Goal: Task Accomplishment & Management: Manage account settings

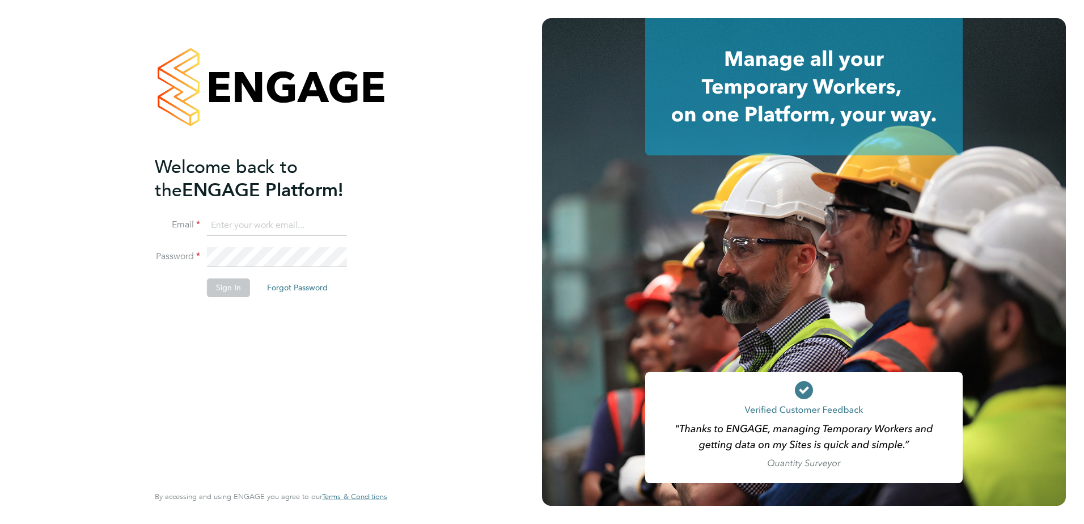
type input "joseph.radley-martin@brightonandhovealbion.com"
click at [221, 290] on button "Sign In" at bounding box center [228, 287] width 43 height 18
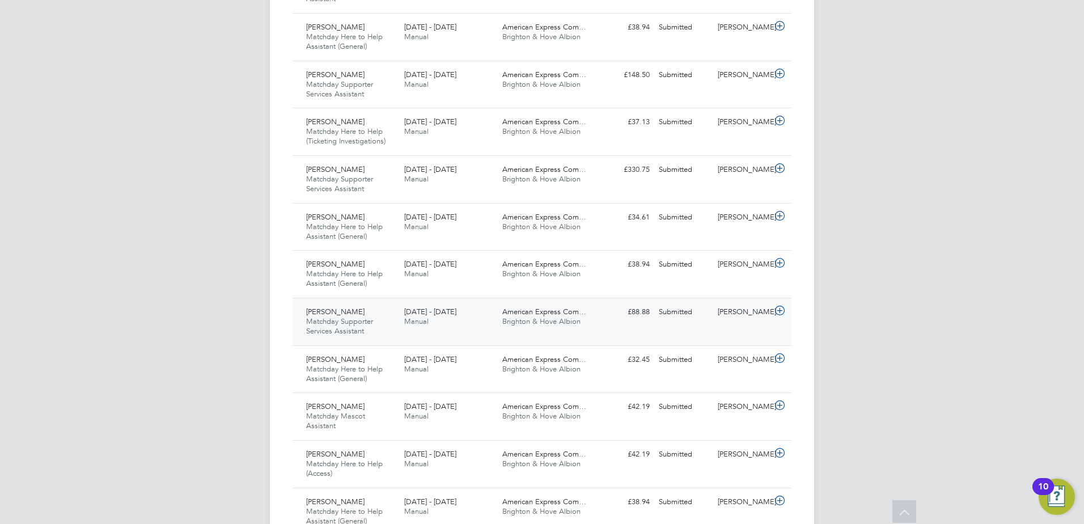
scroll to position [529, 0]
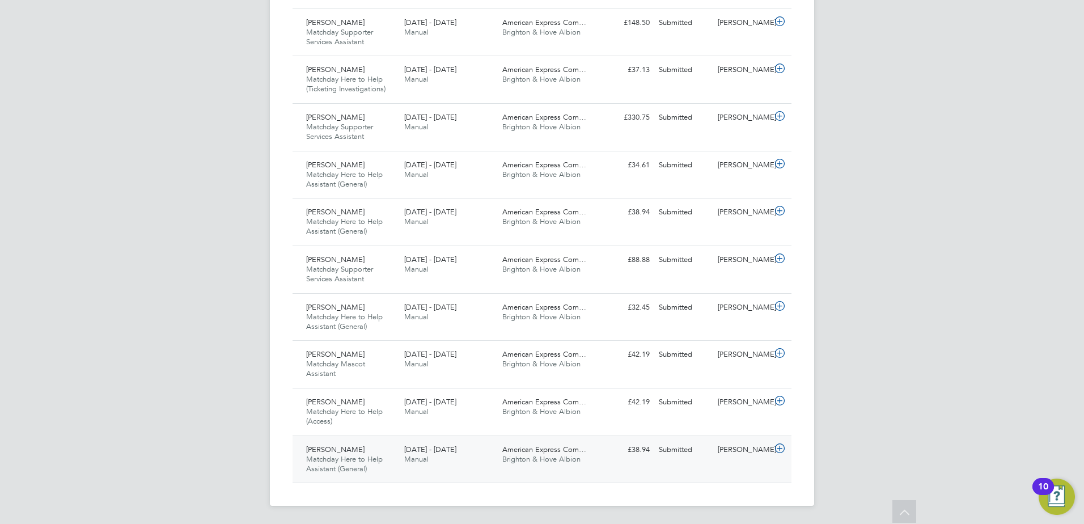
click at [476, 458] on div "1 - 30 Sep 2025 Manual" at bounding box center [449, 455] width 98 height 28
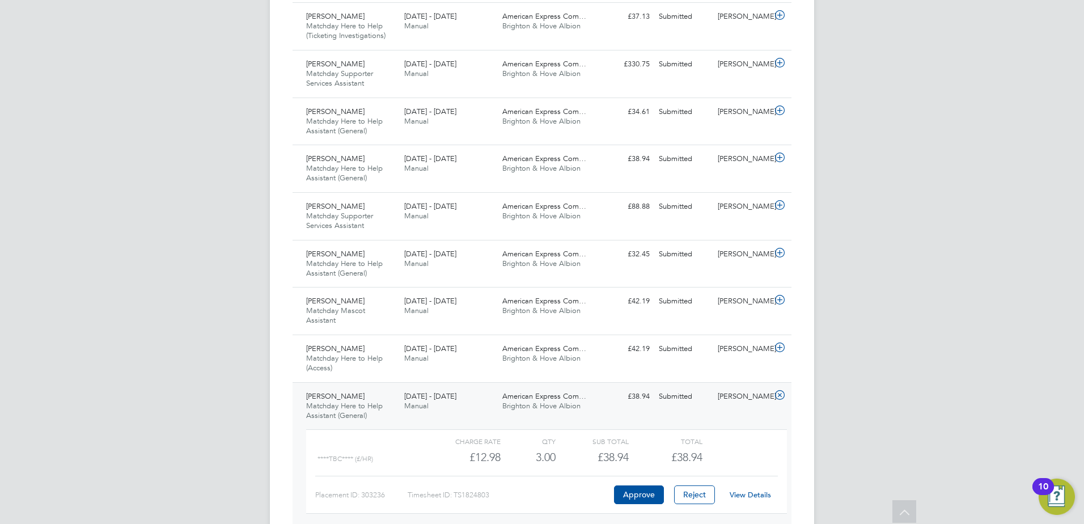
scroll to position [634, 0]
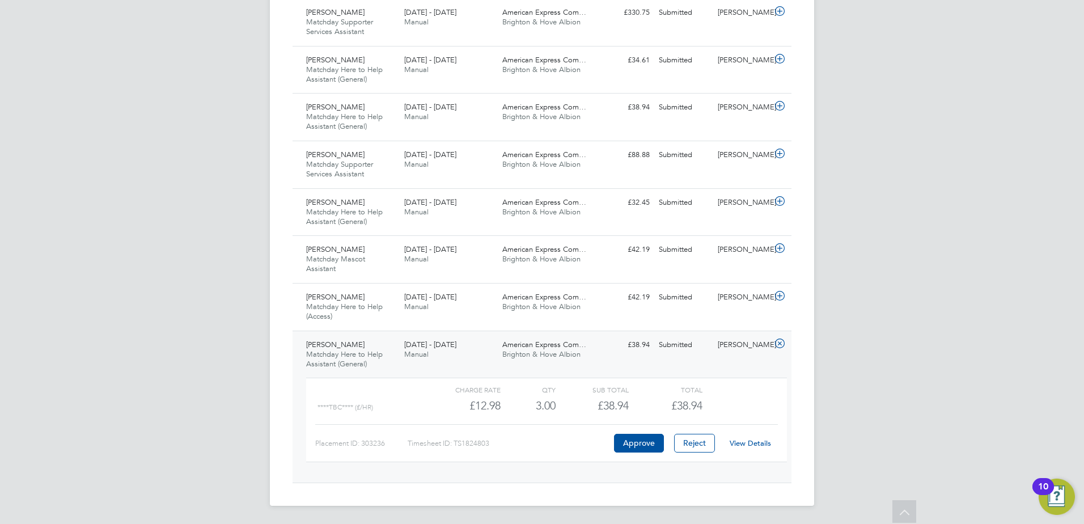
click at [745, 445] on link "View Details" at bounding box center [750, 443] width 41 height 10
click at [647, 440] on button "Approve" at bounding box center [639, 443] width 50 height 18
click at [443, 303] on div "1 - 30 Sep 2025 Manual" at bounding box center [449, 302] width 98 height 28
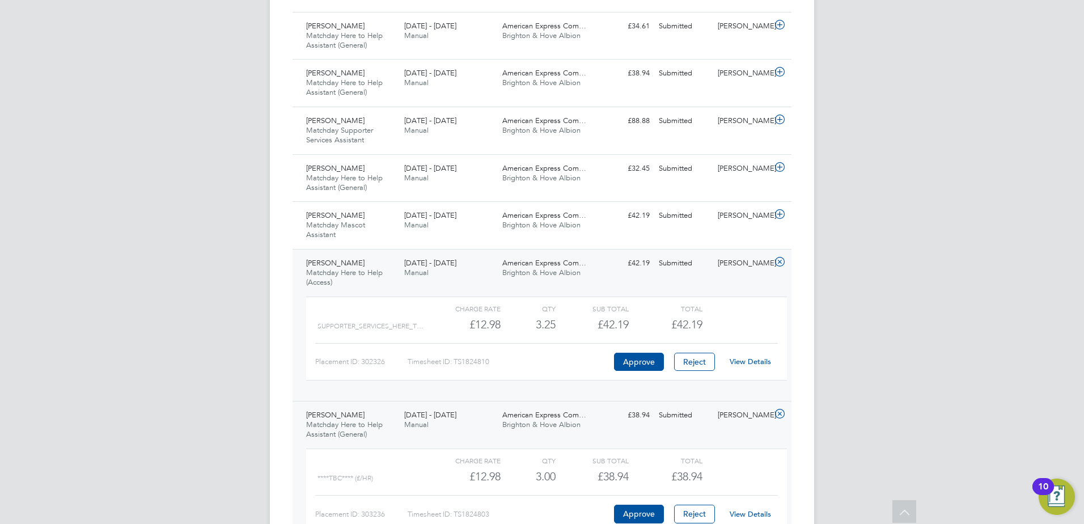
scroll to position [738, 0]
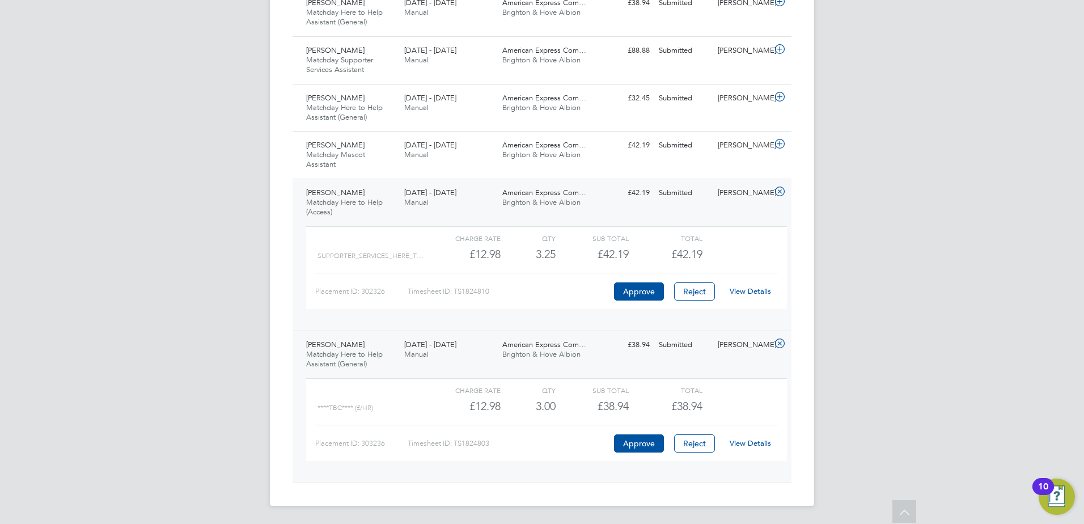
click at [779, 346] on icon at bounding box center [780, 343] width 14 height 9
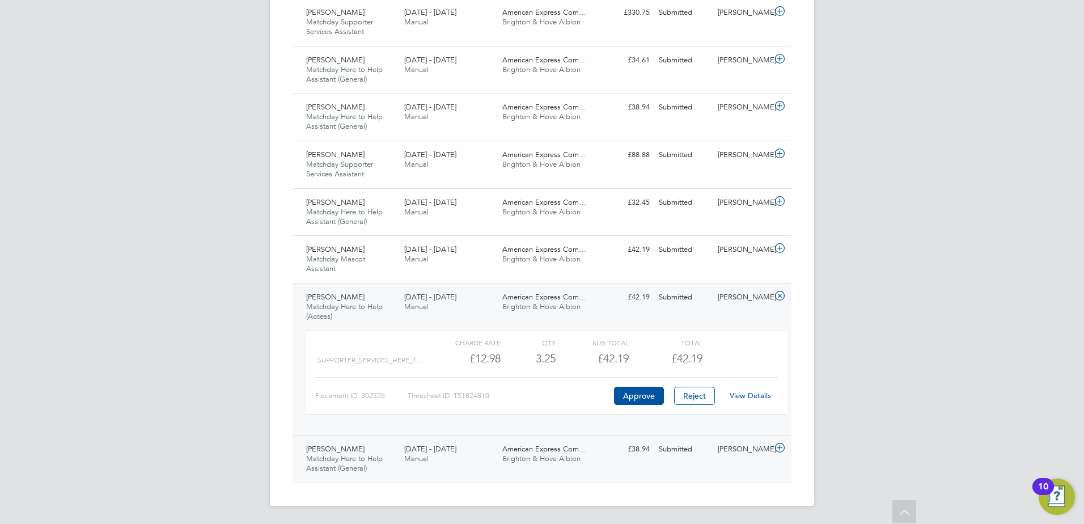
scroll to position [634, 0]
click at [777, 299] on icon at bounding box center [780, 295] width 14 height 9
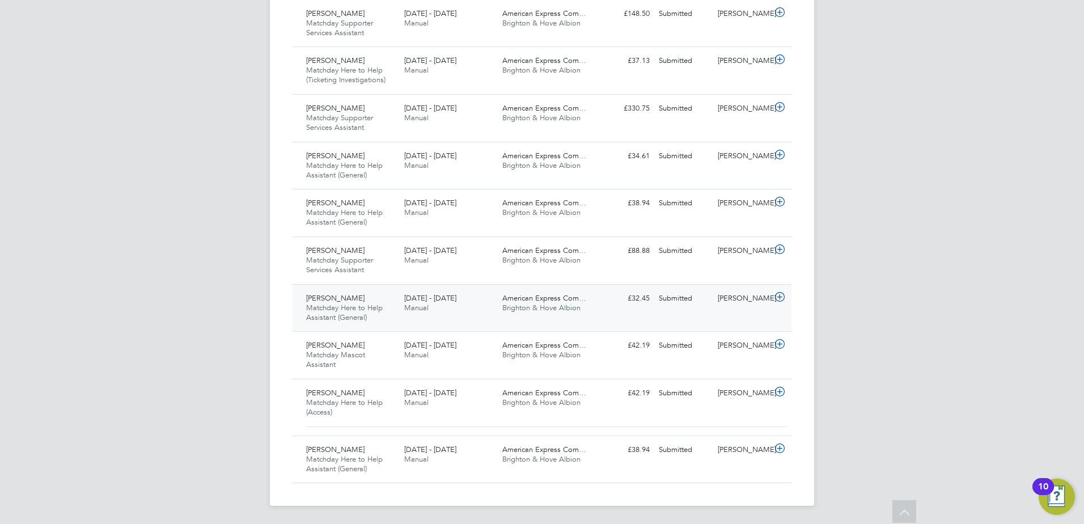
scroll to position [529, 0]
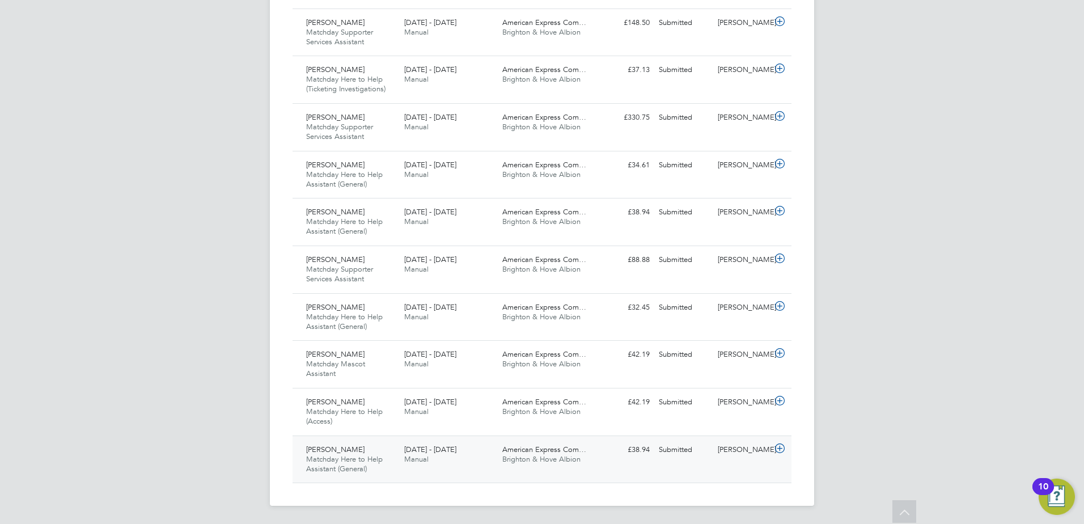
click at [782, 449] on icon at bounding box center [780, 448] width 14 height 9
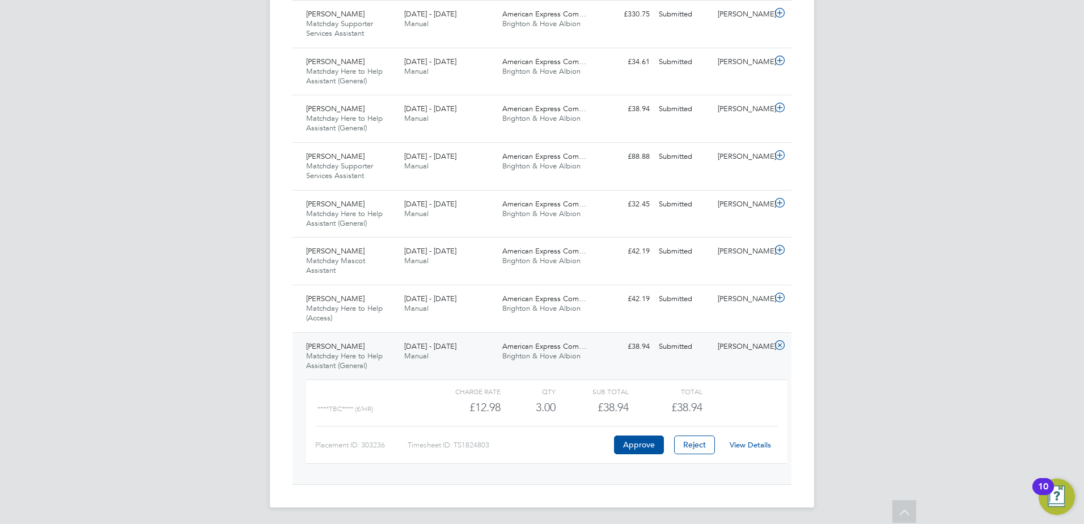
scroll to position [634, 0]
click at [637, 443] on button "Approve" at bounding box center [639, 443] width 50 height 18
click at [572, 299] on span "American Express Com…" at bounding box center [544, 297] width 84 height 10
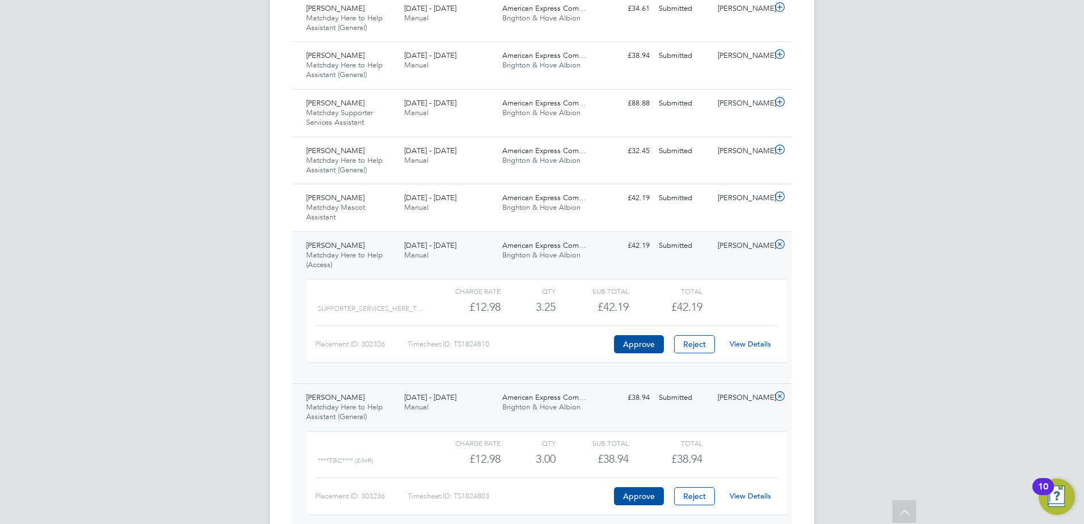
scroll to position [625, 0]
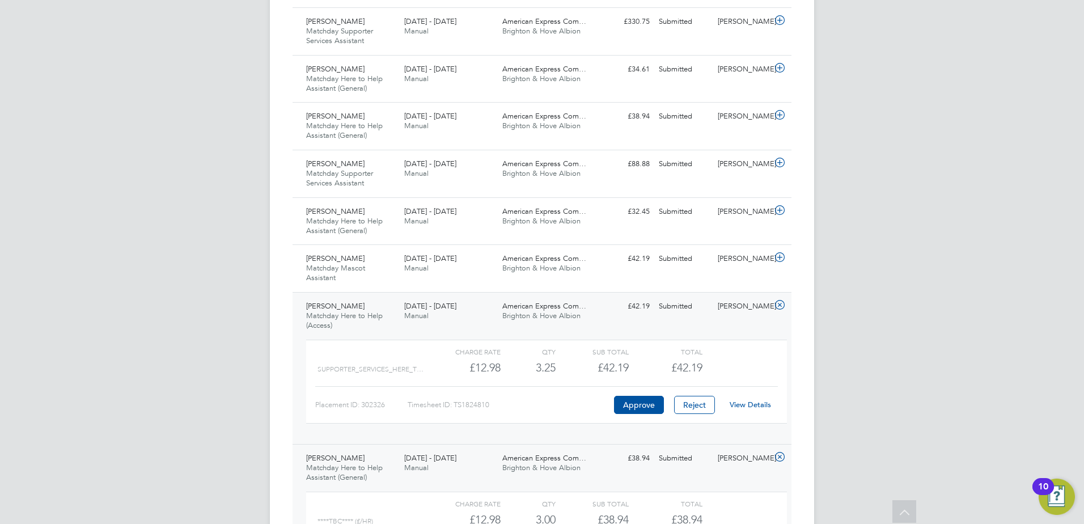
click at [762, 403] on link "View Details" at bounding box center [750, 405] width 41 height 10
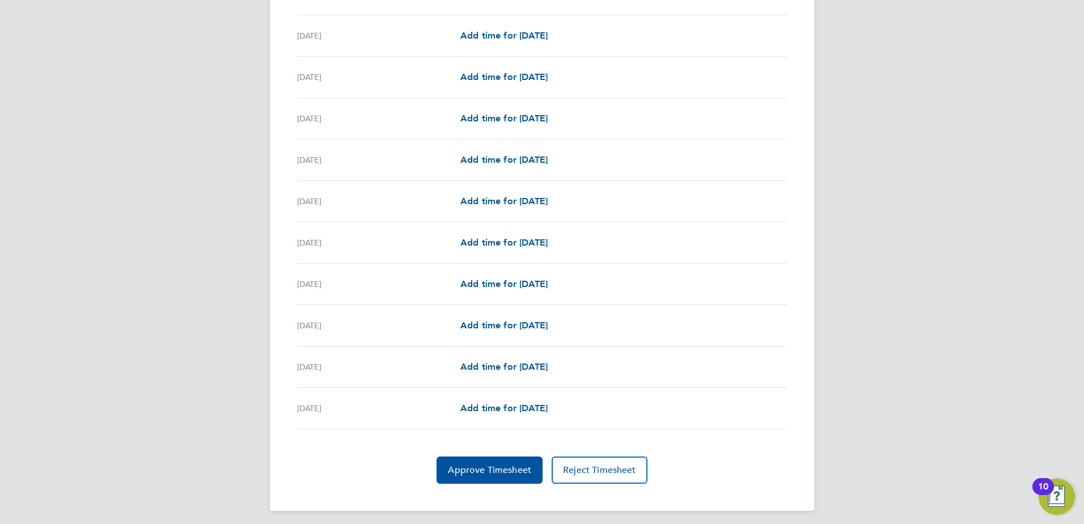
scroll to position [1202, 0]
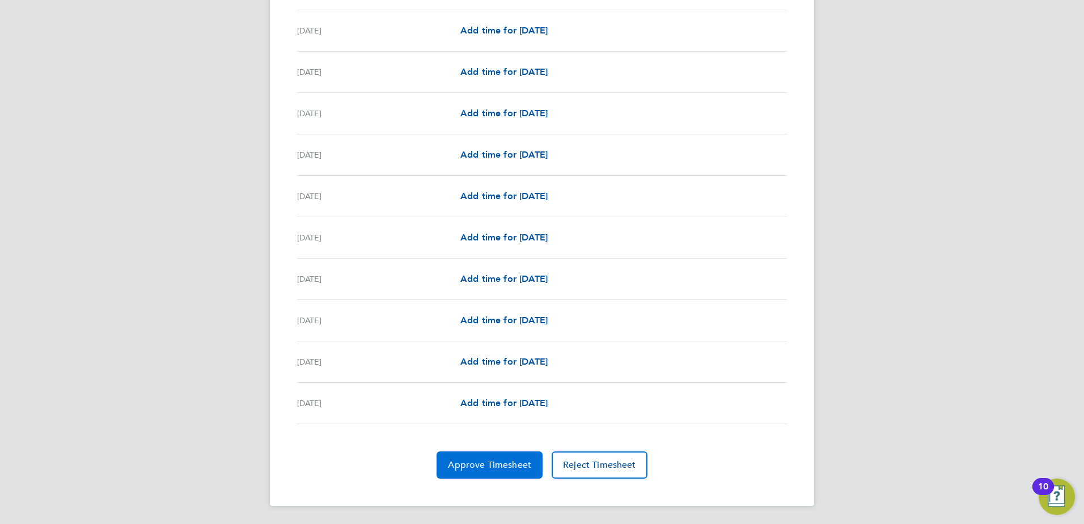
click at [476, 470] on span "Approve Timesheet" at bounding box center [489, 464] width 83 height 11
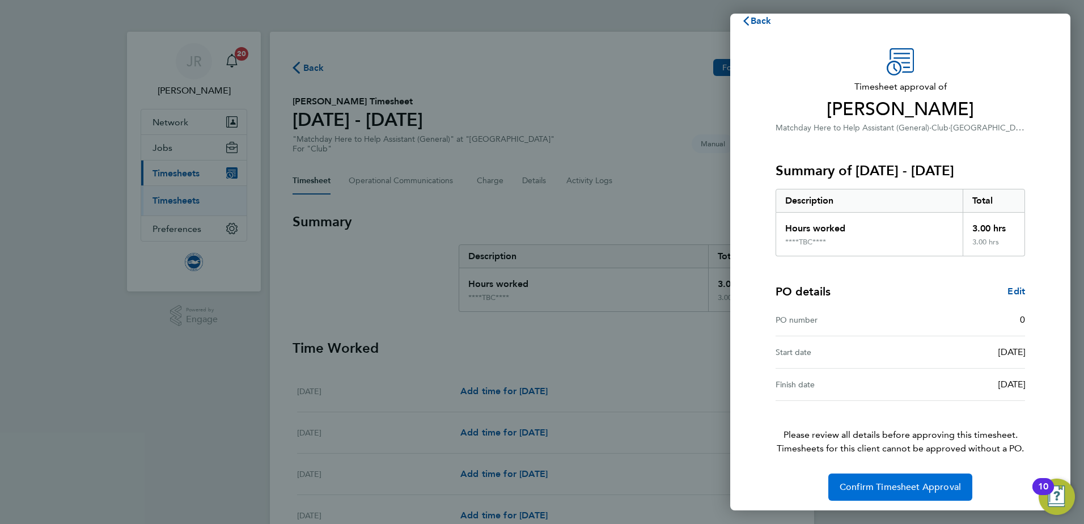
scroll to position [19, 0]
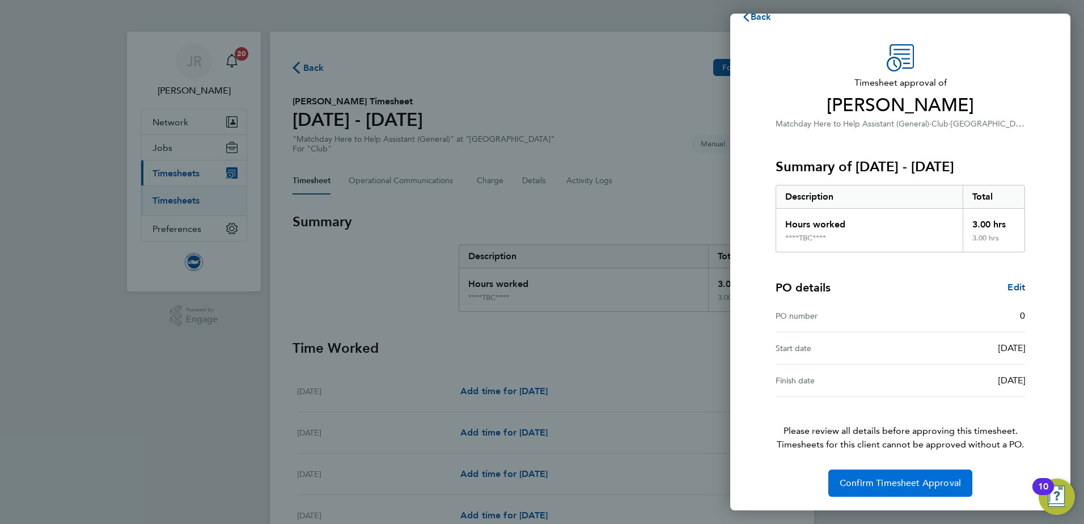
click at [871, 483] on span "Confirm Timesheet Approval" at bounding box center [900, 482] width 121 height 11
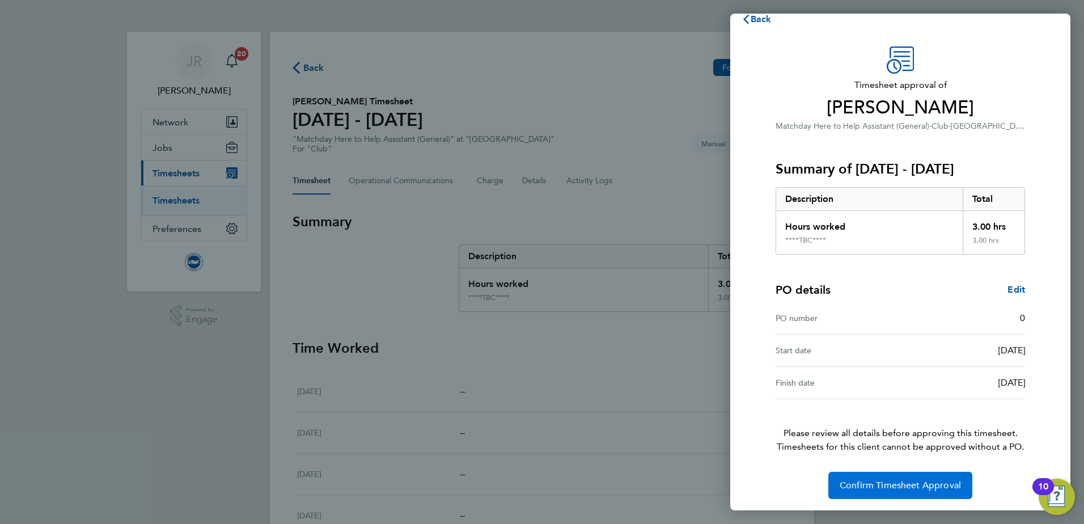
scroll to position [19, 0]
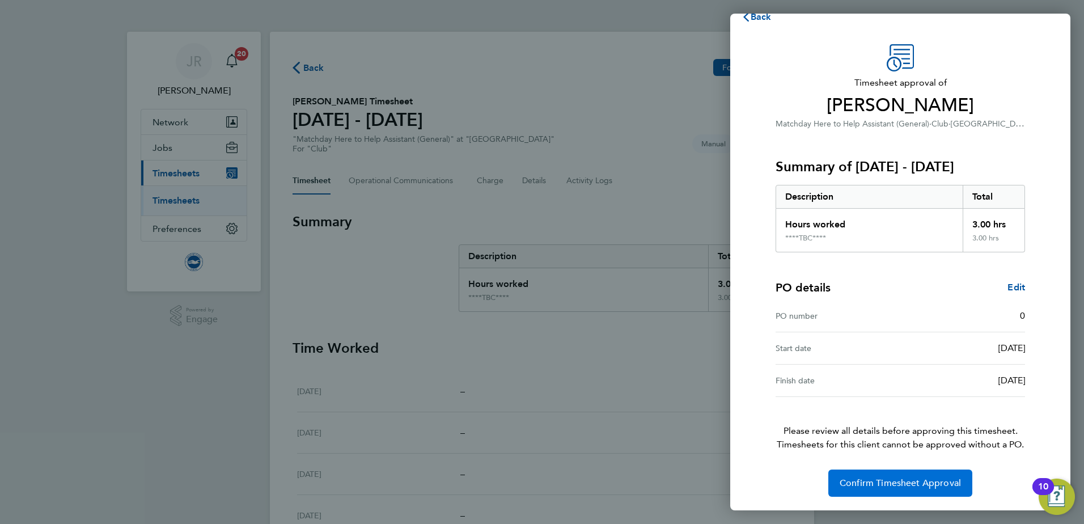
click at [895, 480] on span "Confirm Timesheet Approval" at bounding box center [900, 482] width 121 height 11
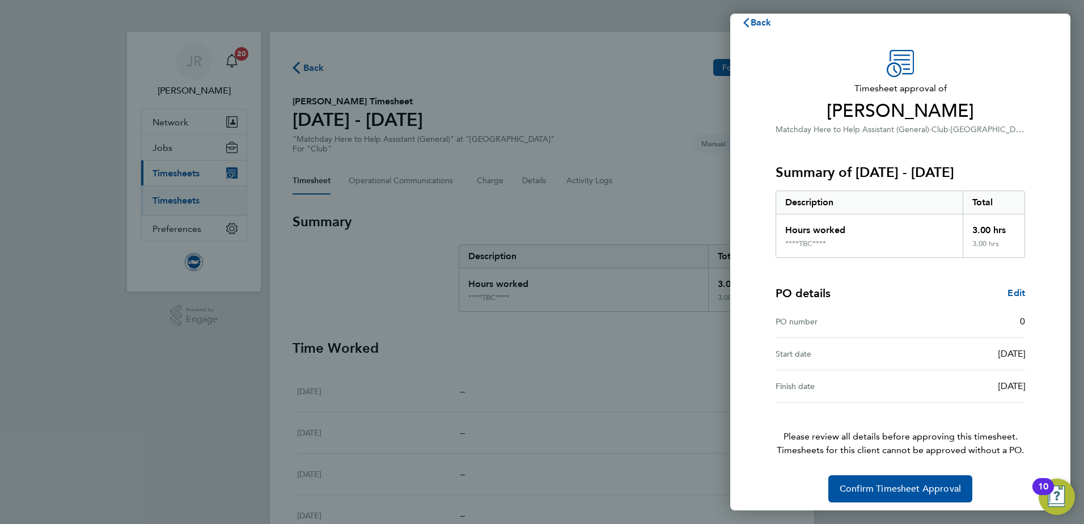
scroll to position [19, 0]
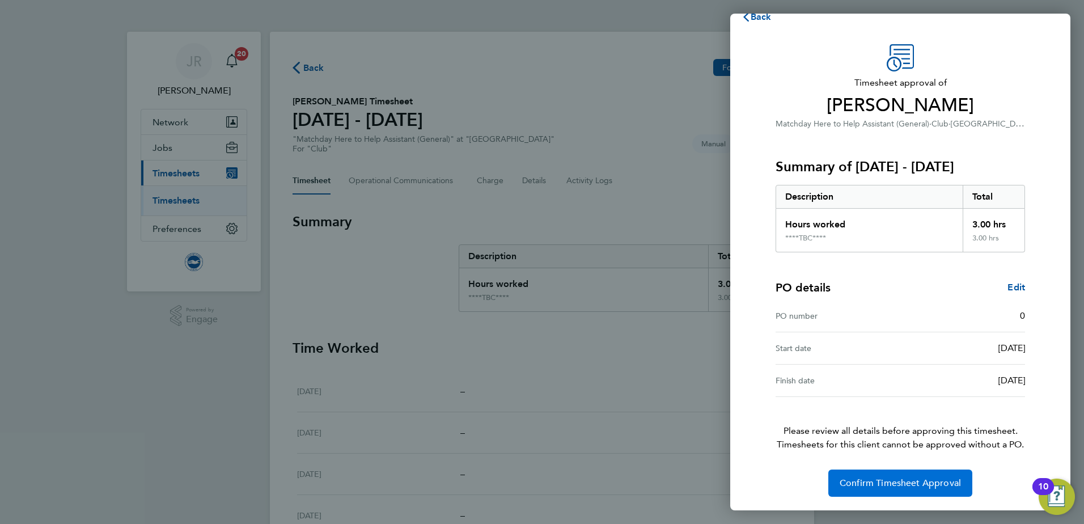
click at [882, 477] on button "Confirm Timesheet Approval" at bounding box center [900, 483] width 144 height 27
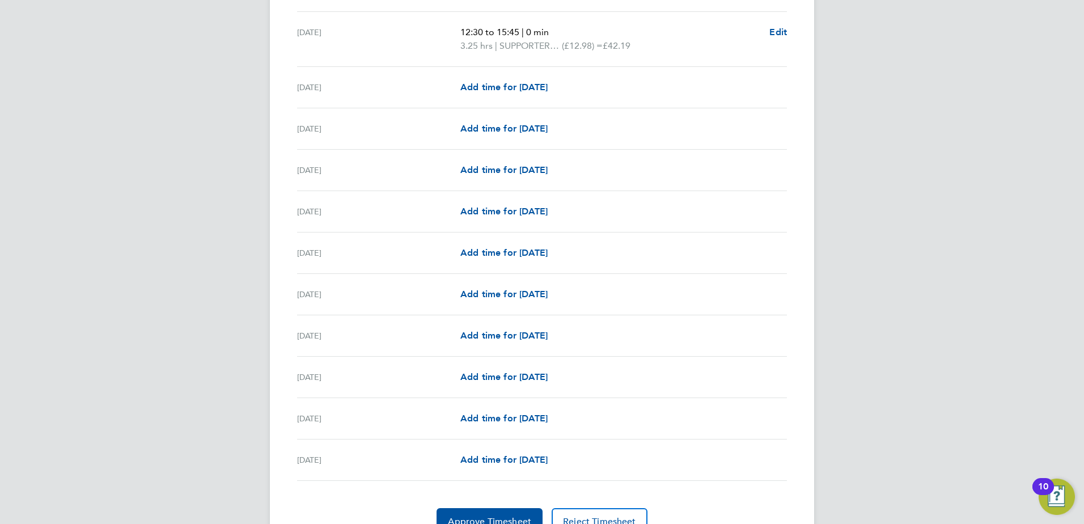
scroll to position [1202, 0]
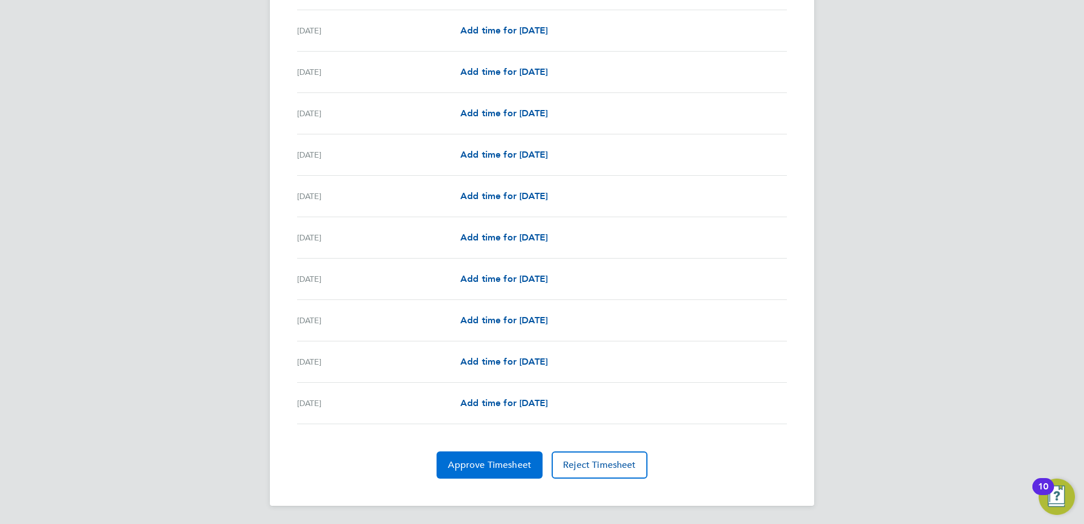
click at [517, 469] on span "Approve Timesheet" at bounding box center [489, 464] width 83 height 11
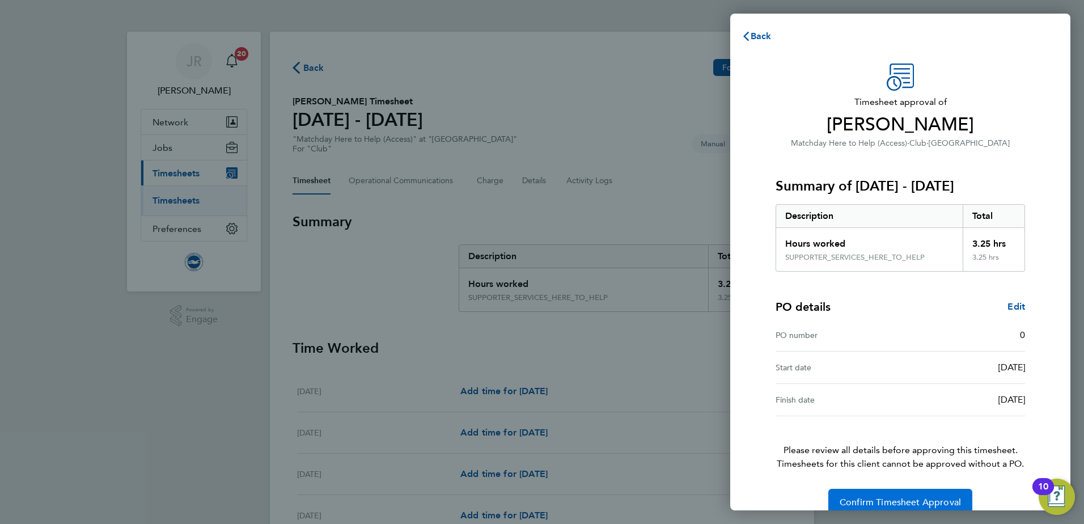
click at [864, 501] on span "Confirm Timesheet Approval" at bounding box center [900, 502] width 121 height 11
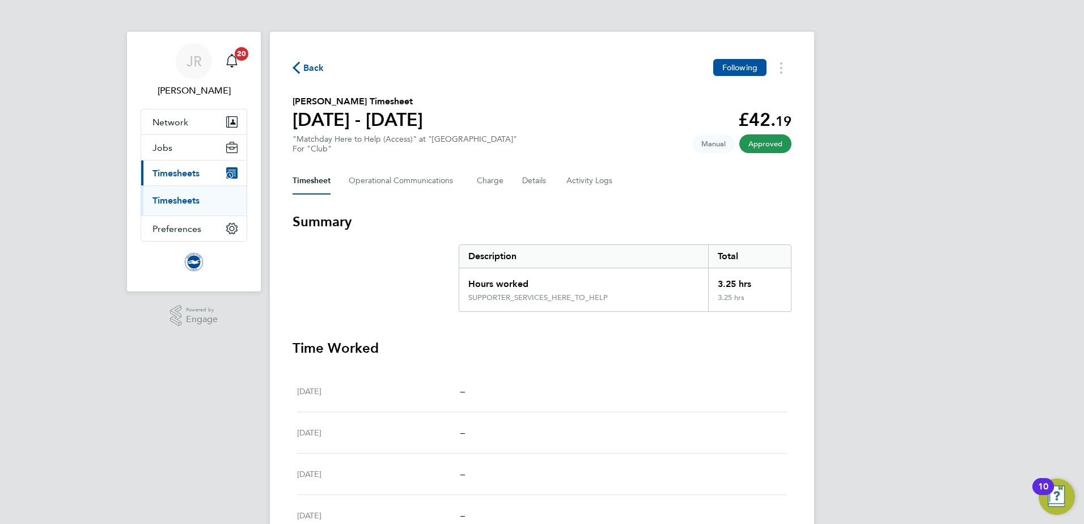
click at [307, 69] on span "Back" at bounding box center [313, 68] width 21 height 14
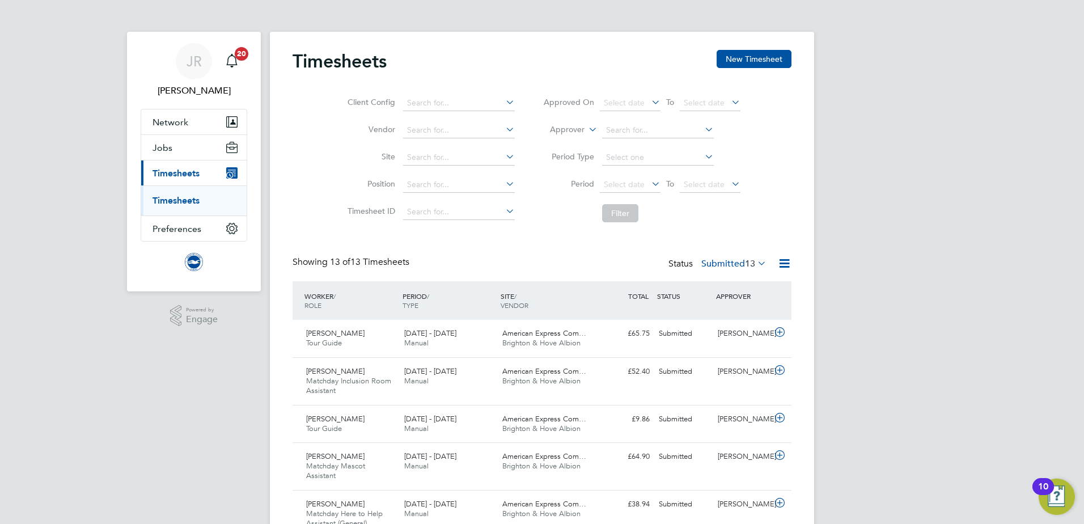
click at [747, 264] on span "13" at bounding box center [750, 263] width 10 height 11
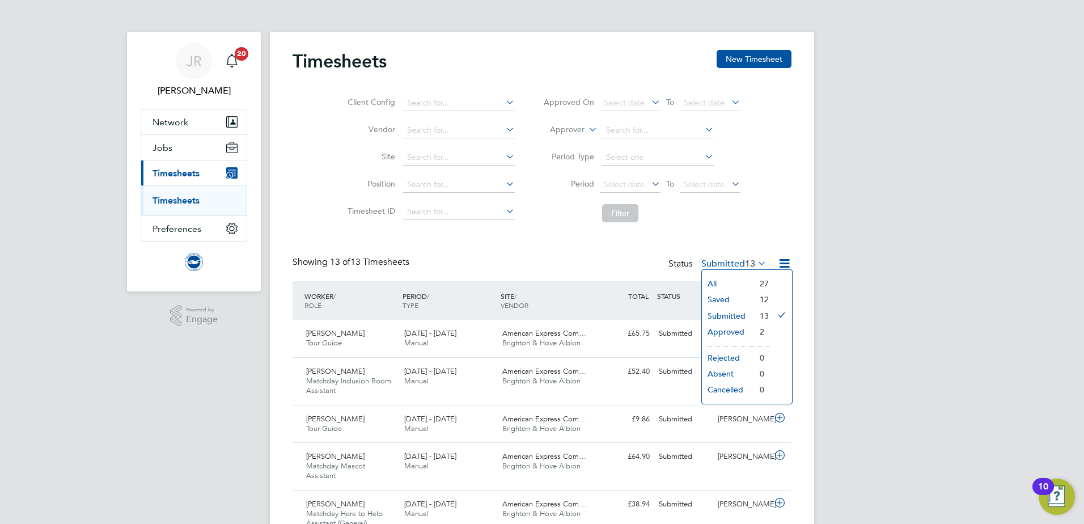
click at [738, 315] on li "Submitted" at bounding box center [728, 316] width 52 height 16
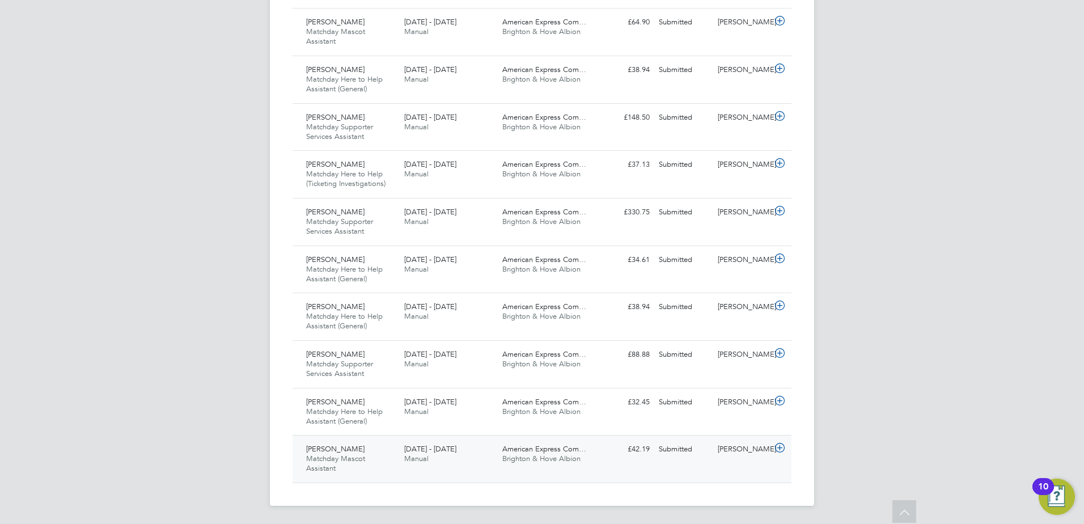
click at [623, 463] on div "Milan Shah Matchday Mascot Assistant 1 - 30 Sep 2025 1 - 30 Sep 2025 Manual Ame…" at bounding box center [542, 459] width 499 height 48
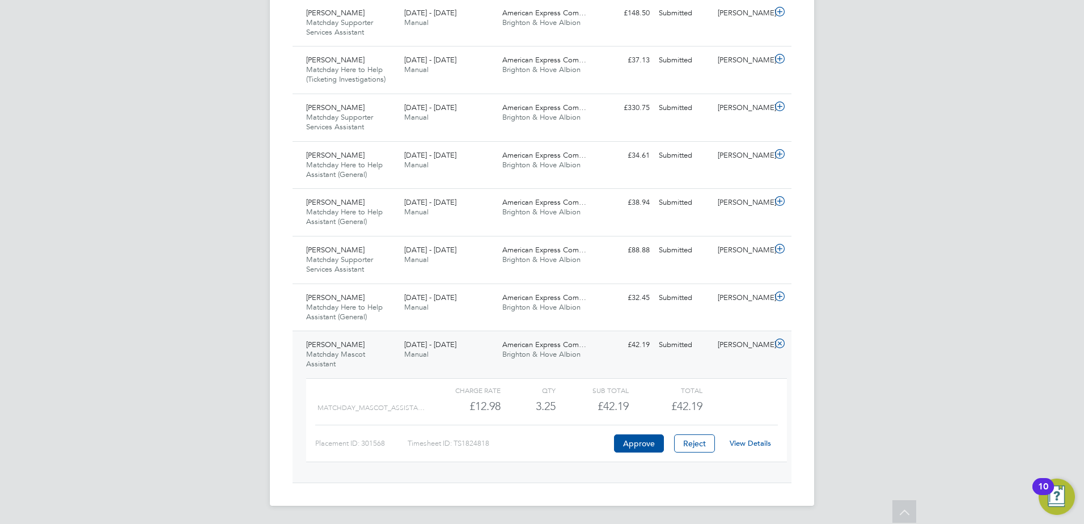
click at [750, 442] on link "View Details" at bounding box center [750, 443] width 41 height 10
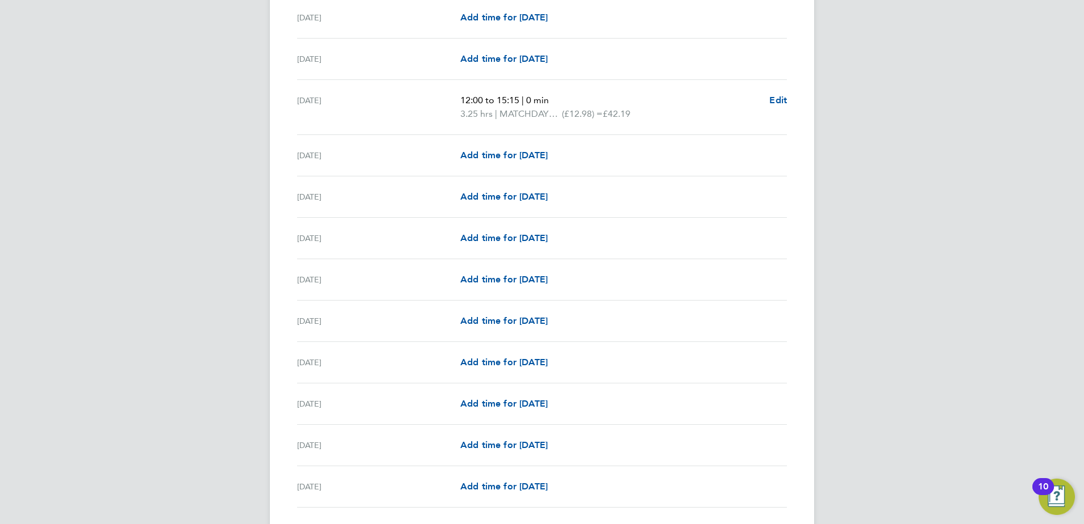
scroll to position [1202, 0]
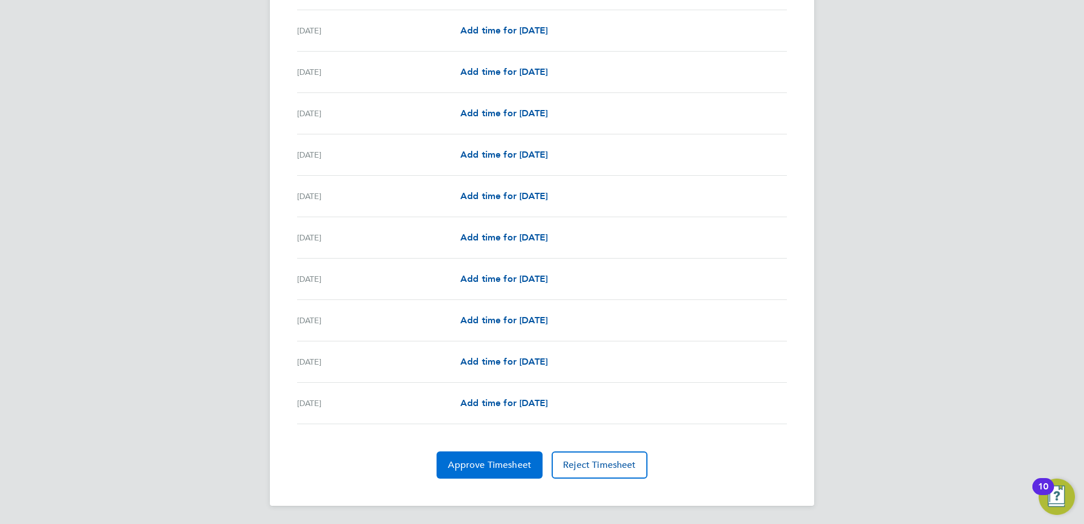
click at [498, 464] on span "Approve Timesheet" at bounding box center [489, 464] width 83 height 11
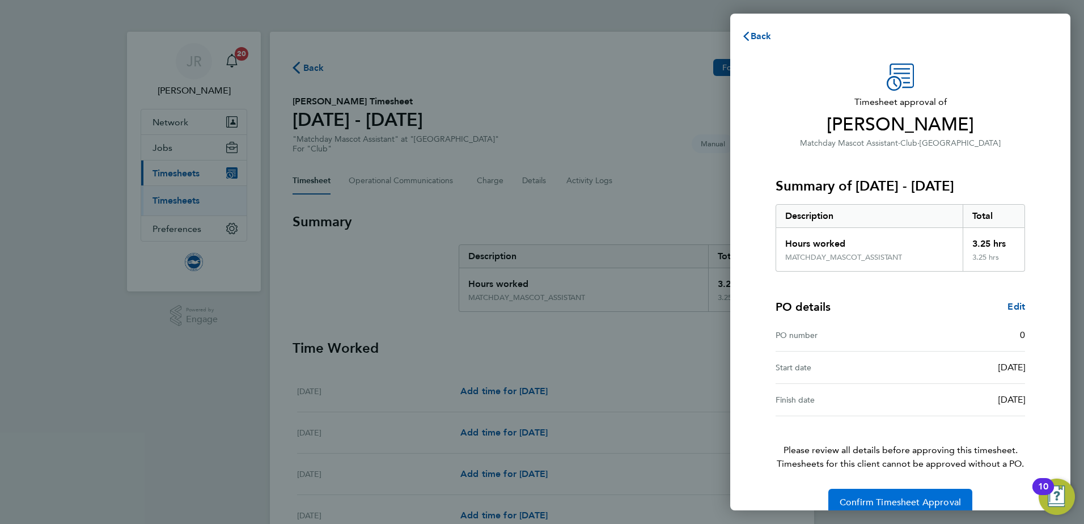
click at [890, 497] on span "Confirm Timesheet Approval" at bounding box center [900, 502] width 121 height 11
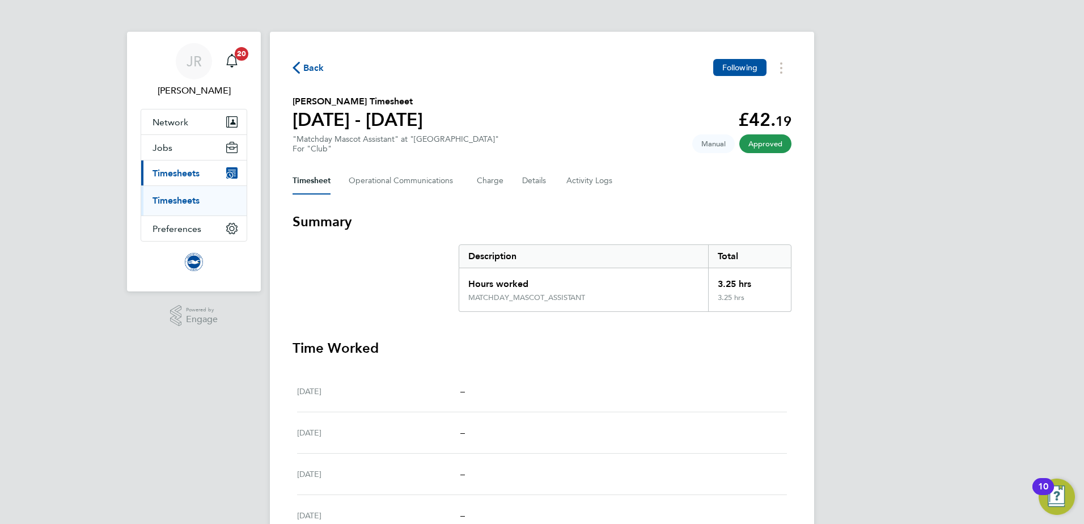
click at [302, 65] on span "Back" at bounding box center [309, 67] width 32 height 11
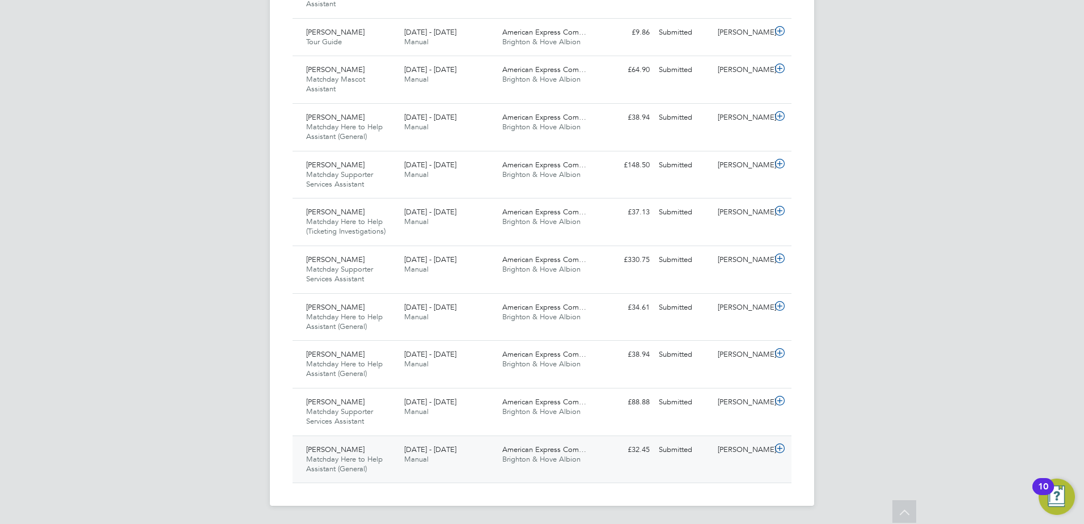
click at [554, 451] on span "American Express Com…" at bounding box center [544, 450] width 84 height 10
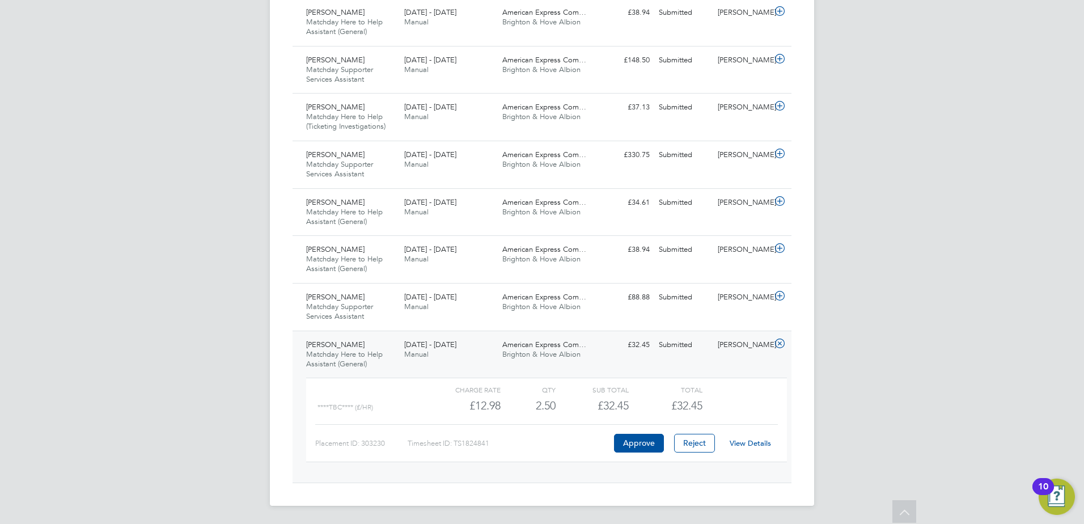
click at [755, 445] on link "View Details" at bounding box center [750, 443] width 41 height 10
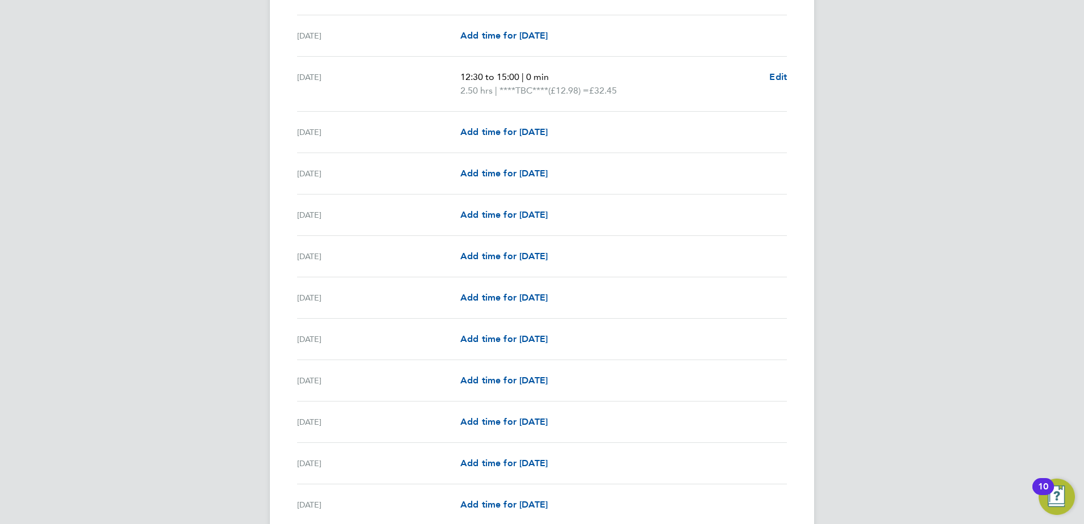
scroll to position [1202, 0]
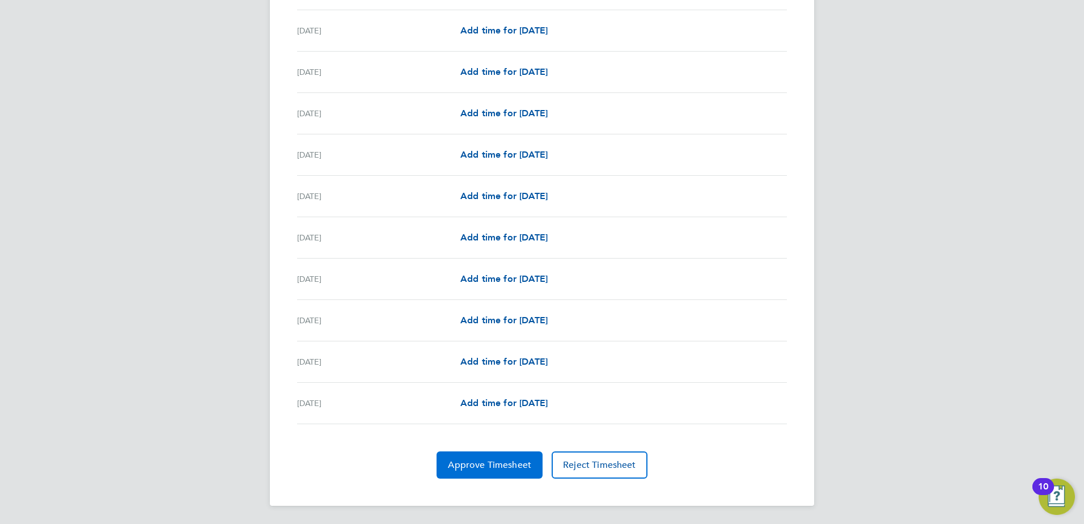
click at [528, 471] on button "Approve Timesheet" at bounding box center [490, 464] width 106 height 27
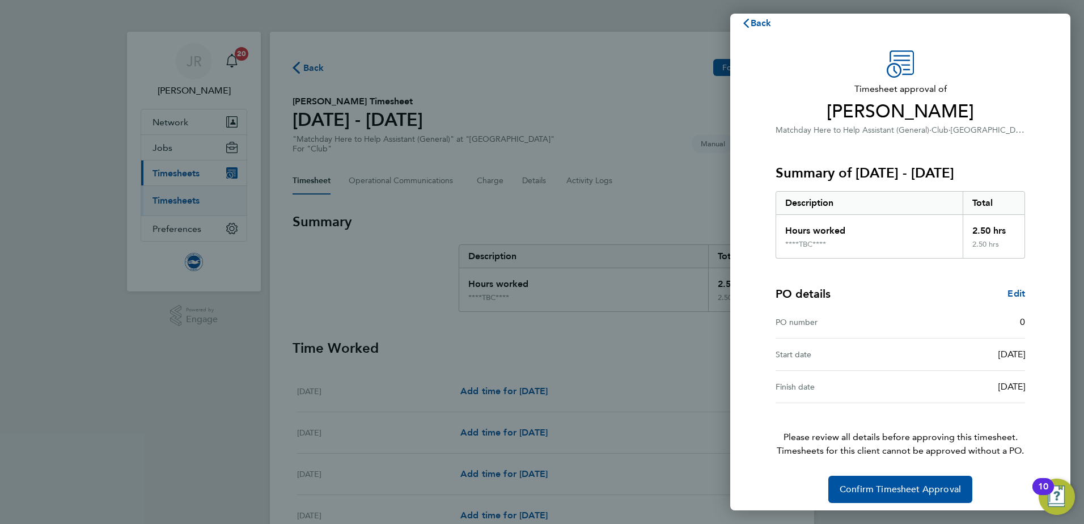
scroll to position [19, 0]
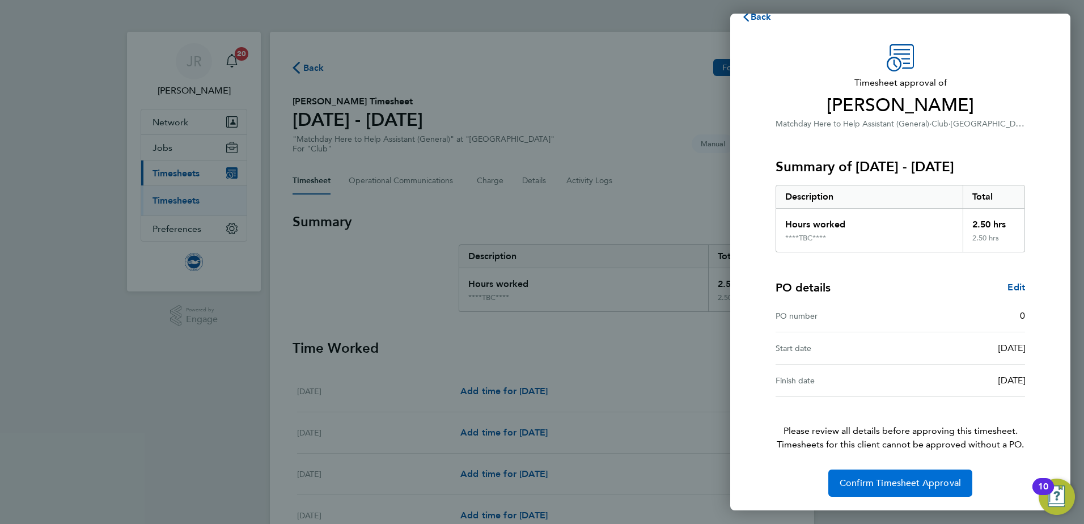
click at [917, 483] on span "Confirm Timesheet Approval" at bounding box center [900, 482] width 121 height 11
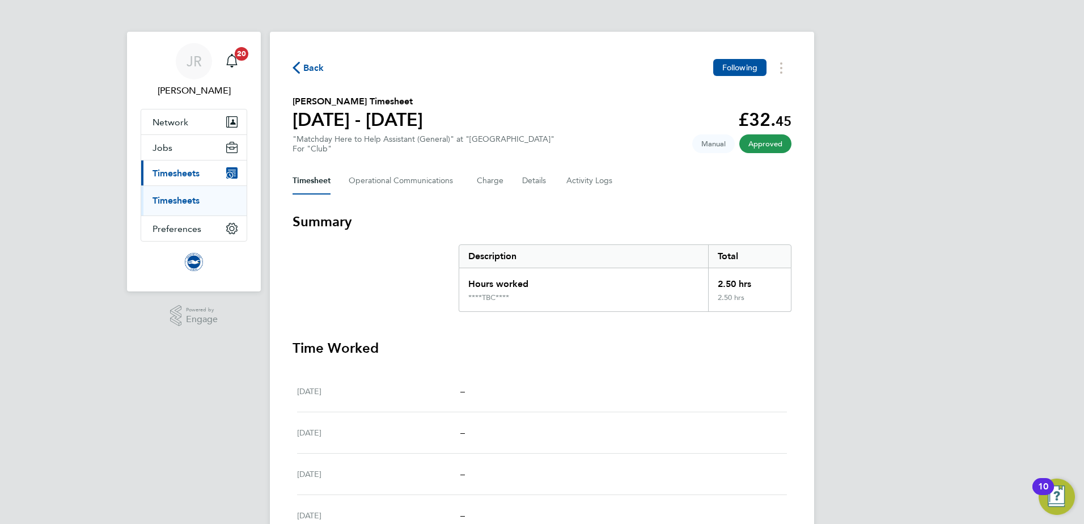
click at [309, 66] on span "Back" at bounding box center [313, 68] width 21 height 14
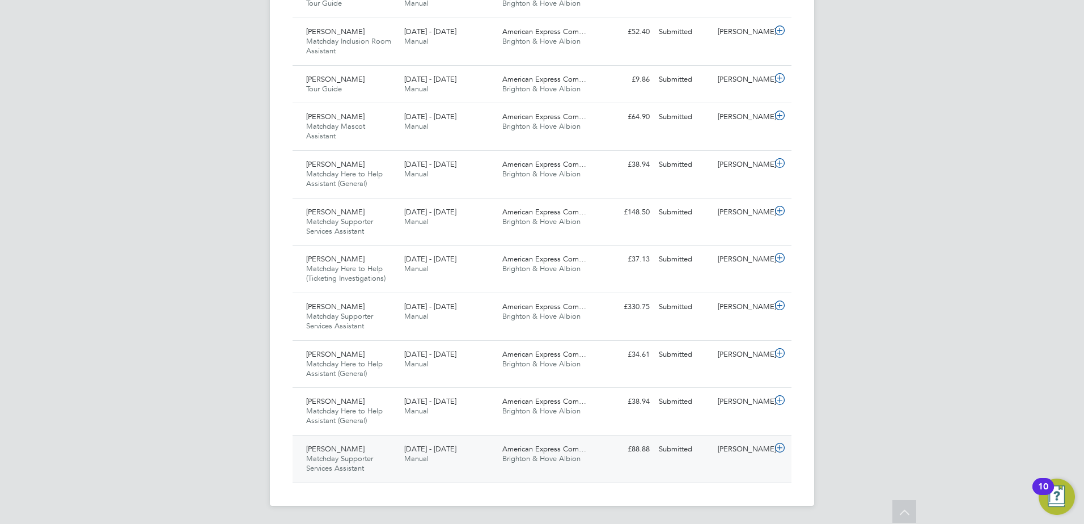
click at [511, 463] on div "American Express Com… Brighton & Hove Albion" at bounding box center [547, 454] width 98 height 28
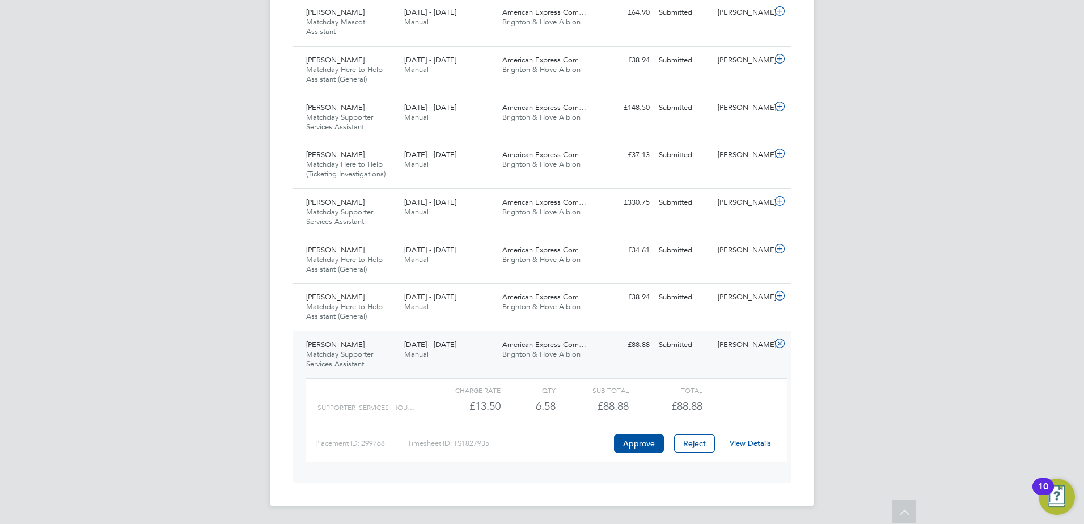
click at [749, 445] on link "View Details" at bounding box center [750, 443] width 41 height 10
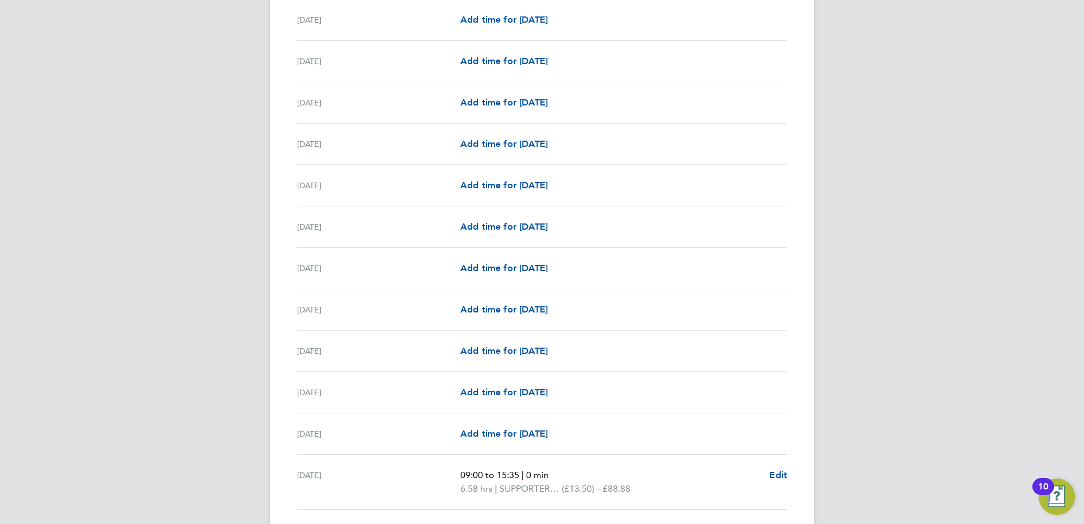
scroll to position [851, 0]
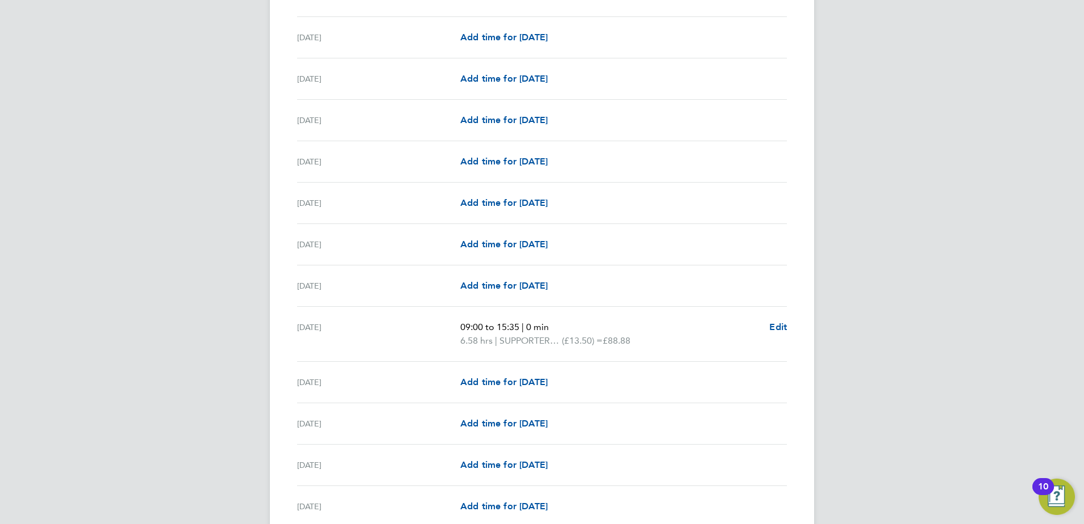
drag, startPoint x: 547, startPoint y: 328, endPoint x: 697, endPoint y: 318, distance: 150.6
click at [647, 320] on p "09:00 to 15:35 | 0 min" at bounding box center [610, 327] width 300 height 14
drag, startPoint x: 834, startPoint y: 302, endPoint x: 783, endPoint y: 303, distance: 50.5
click at [832, 302] on div "JR [PERSON_NAME] Notifications 20 Applications: Network Sites Workers Jobs Posi…" at bounding box center [542, 12] width 1084 height 1726
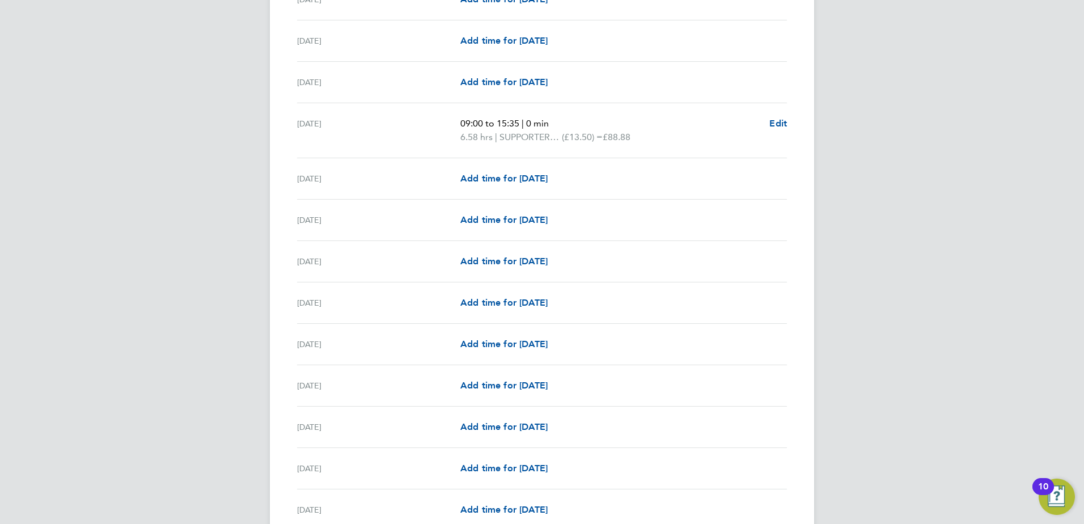
scroll to position [1191, 0]
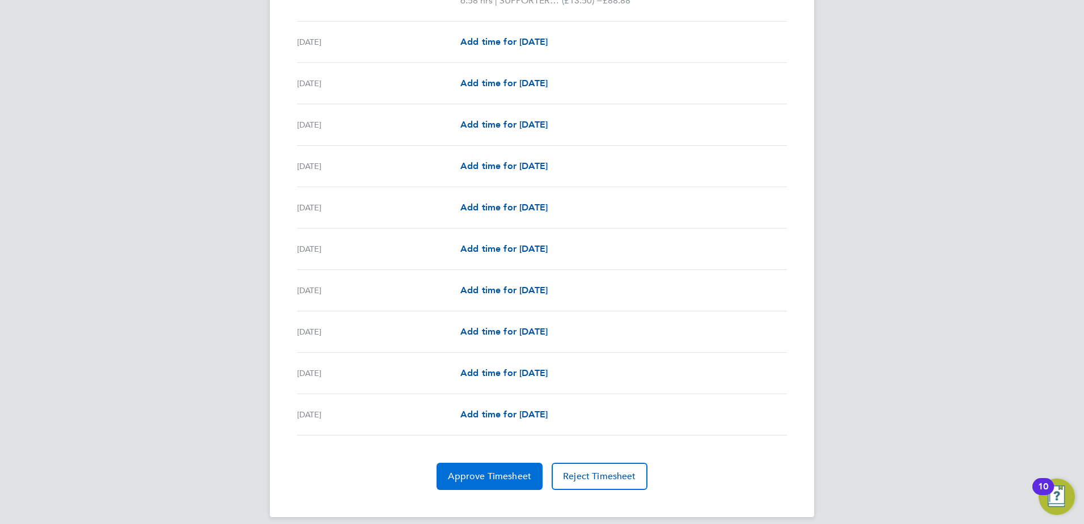
click at [521, 475] on span "Approve Timesheet" at bounding box center [489, 476] width 83 height 11
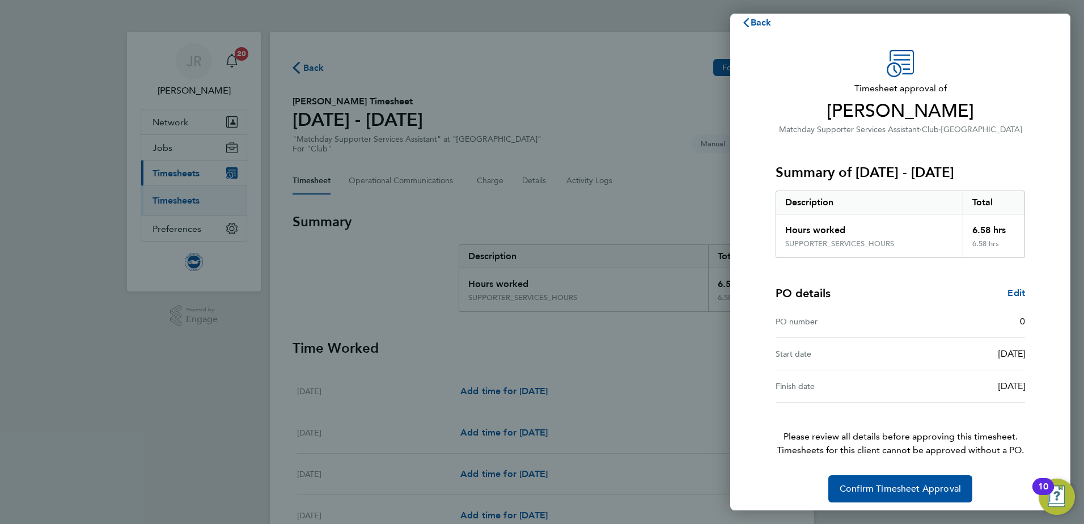
scroll to position [19, 0]
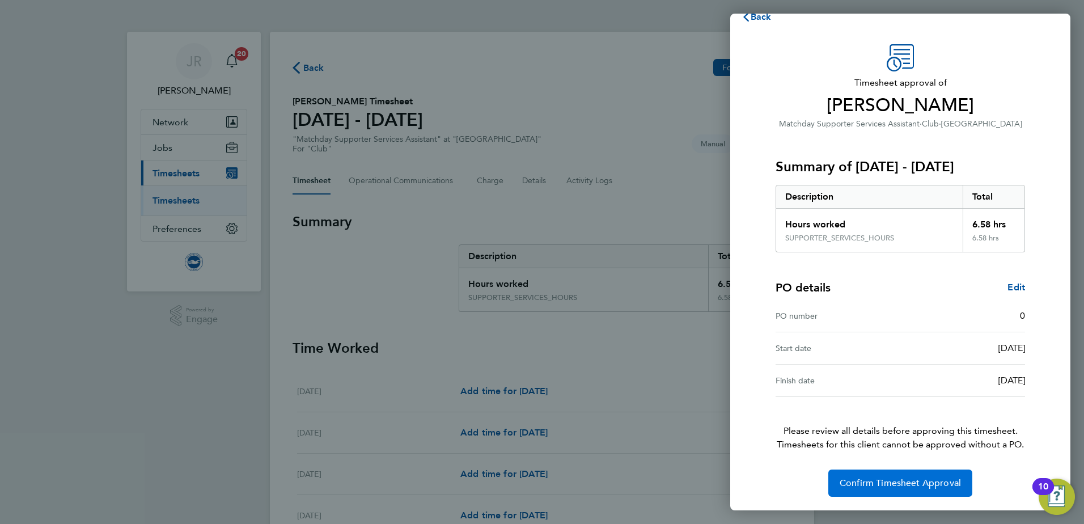
click at [911, 481] on span "Confirm Timesheet Approval" at bounding box center [900, 482] width 121 height 11
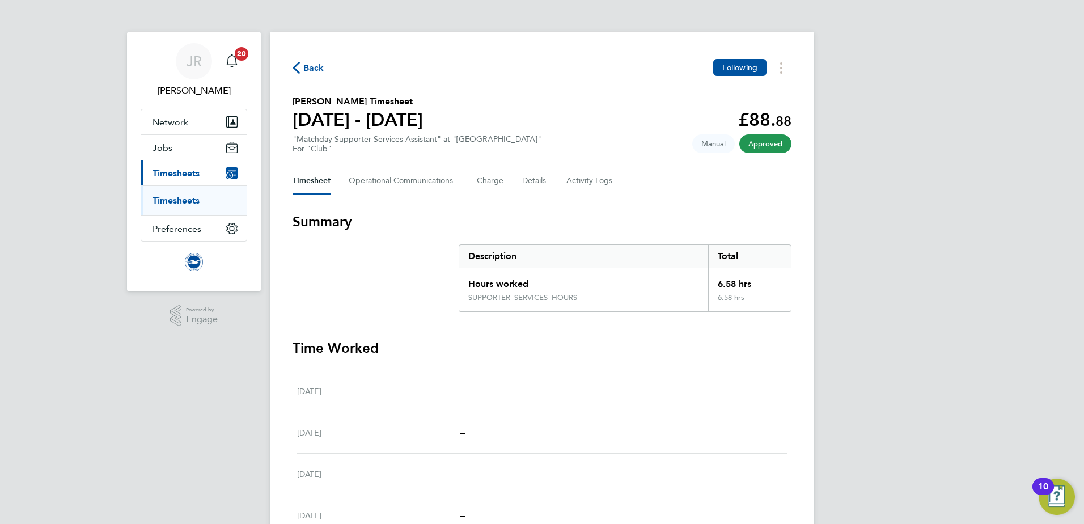
click at [300, 73] on button "Back" at bounding box center [309, 68] width 32 height 14
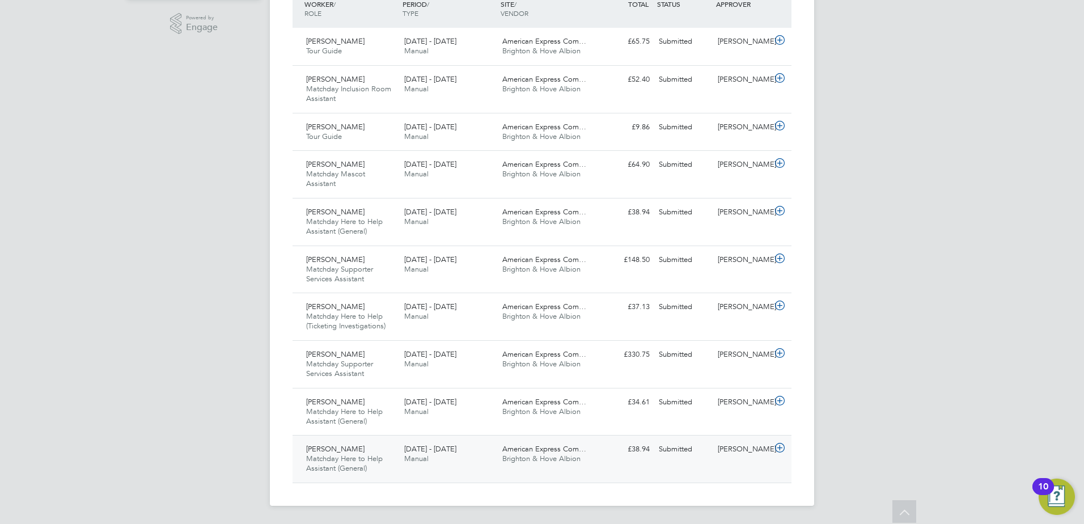
click at [530, 467] on div "American Express Com… Brighton & Hove Albion" at bounding box center [547, 454] width 98 height 28
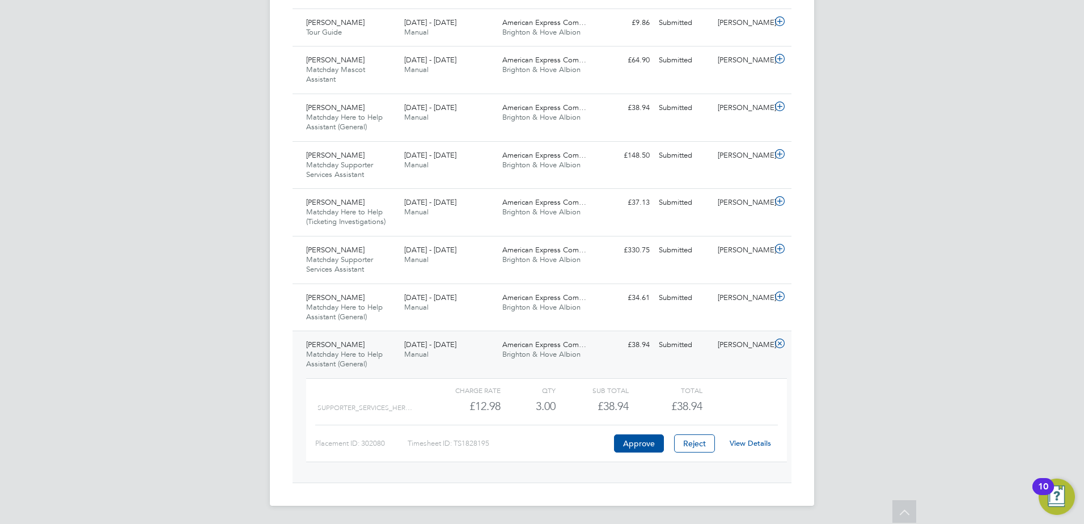
click at [747, 441] on link "View Details" at bounding box center [750, 443] width 41 height 10
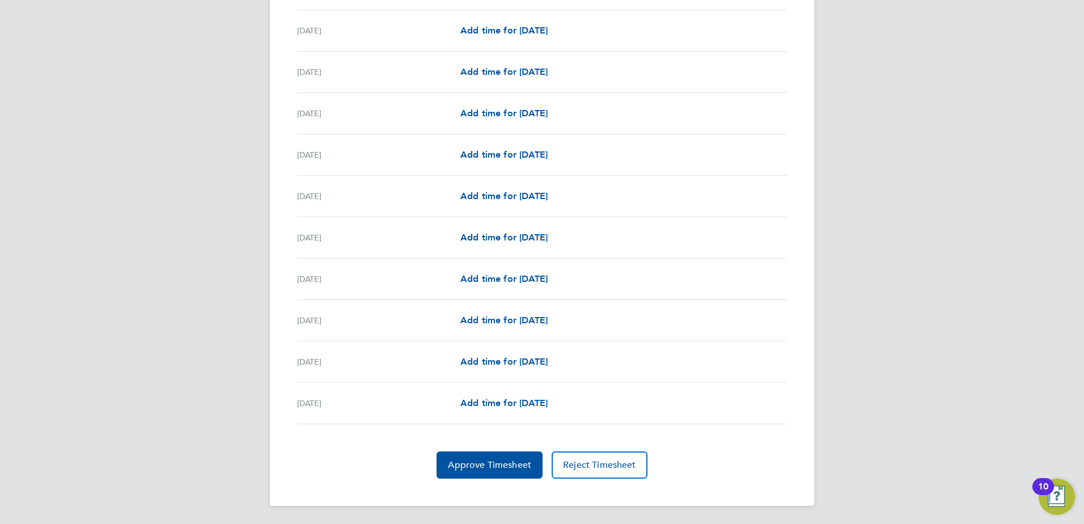
scroll to position [805, 0]
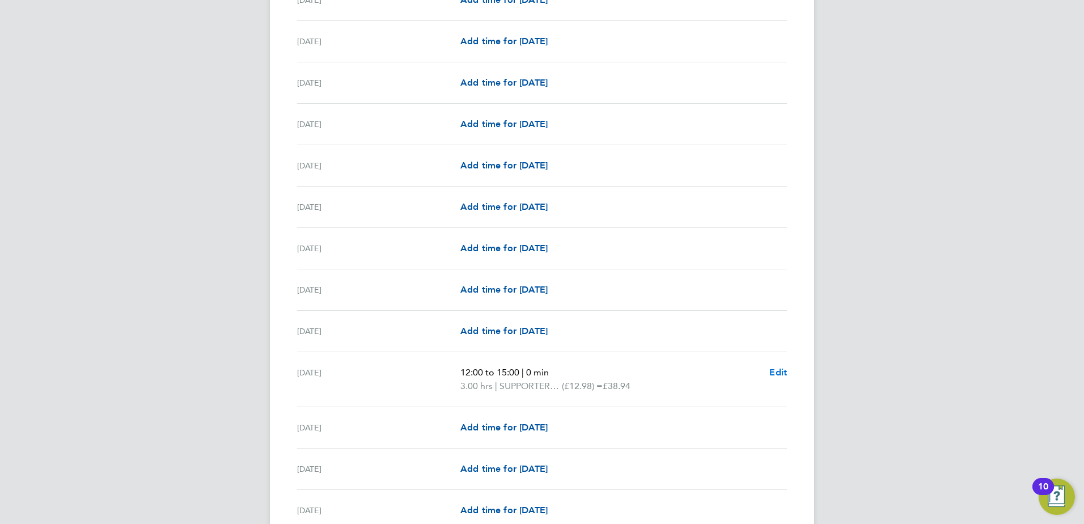
click at [779, 373] on span "Edit" at bounding box center [778, 372] width 18 height 11
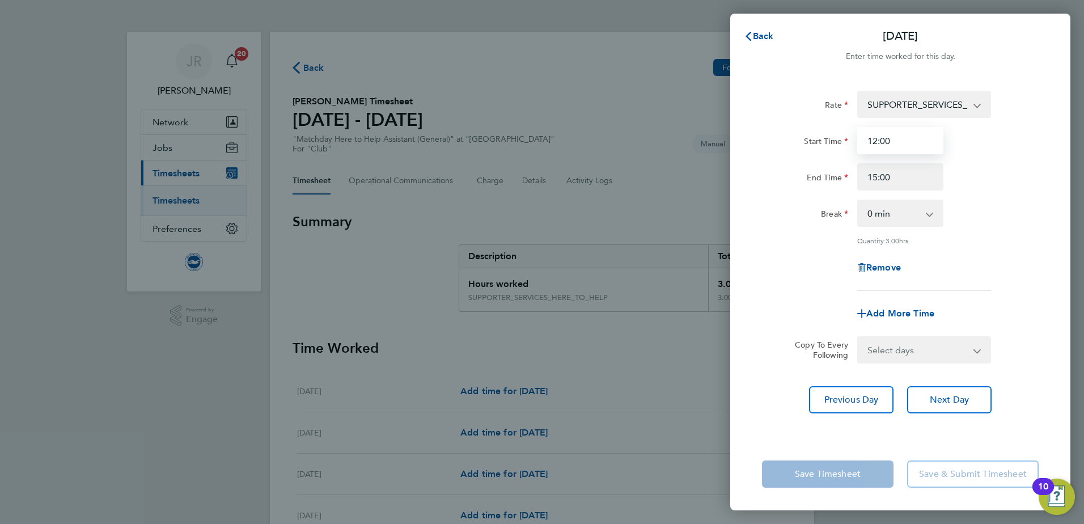
click at [895, 142] on input "12:00" at bounding box center [900, 140] width 86 height 27
type input "12:30"
click at [1025, 257] on div "Remove" at bounding box center [901, 267] width 286 height 27
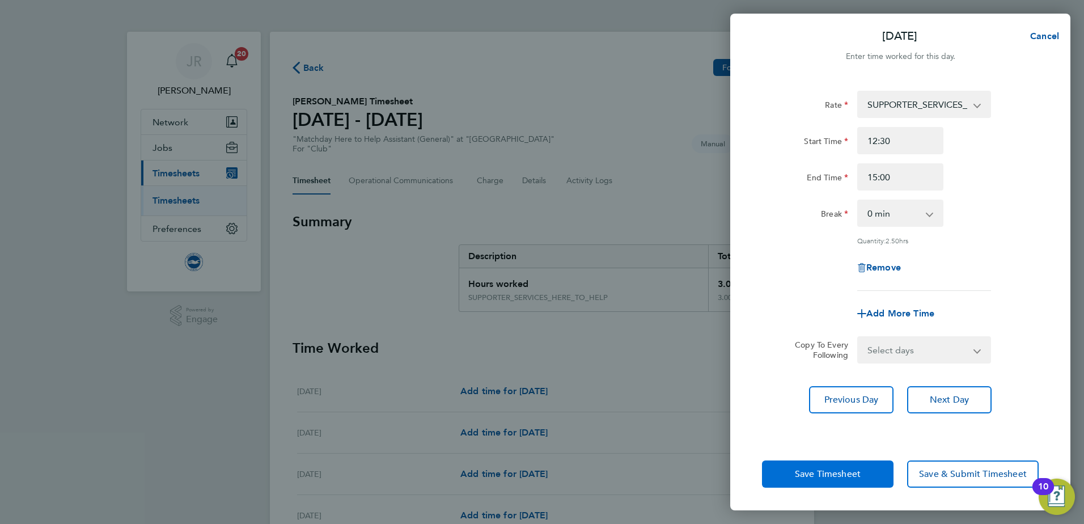
click at [845, 474] on span "Save Timesheet" at bounding box center [828, 473] width 66 height 11
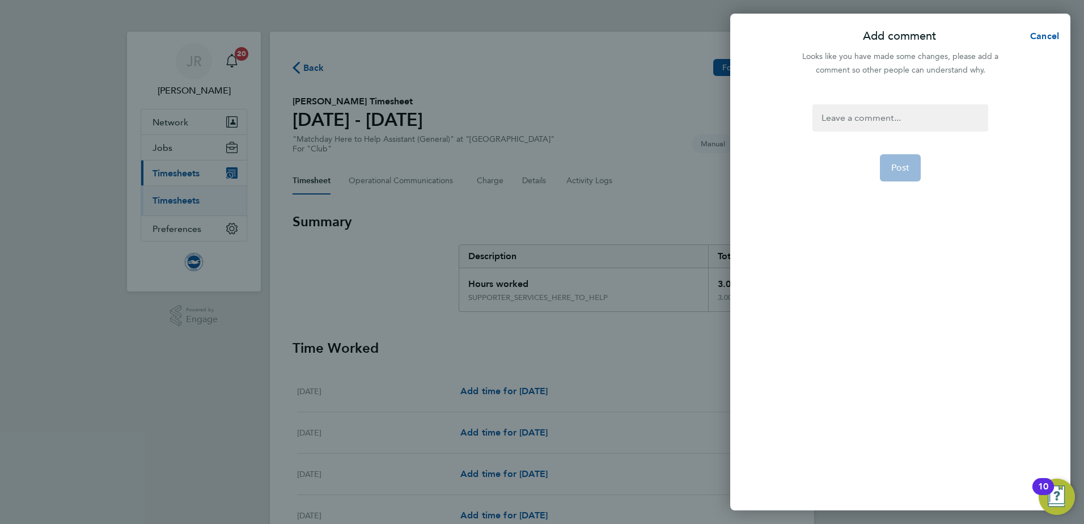
click at [915, 126] on div at bounding box center [900, 117] width 175 height 27
click at [912, 171] on button "Post" at bounding box center [900, 167] width 41 height 27
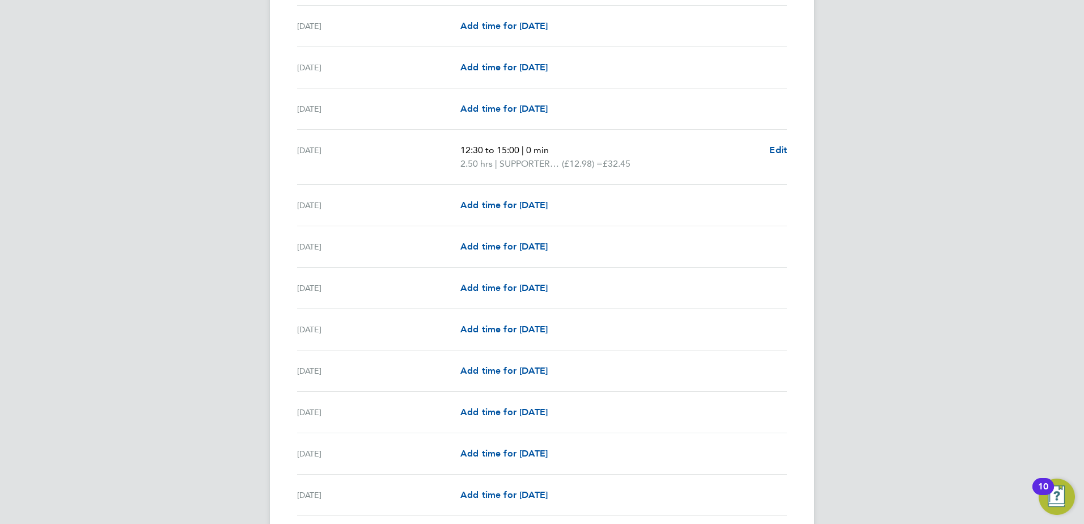
scroll to position [1202, 0]
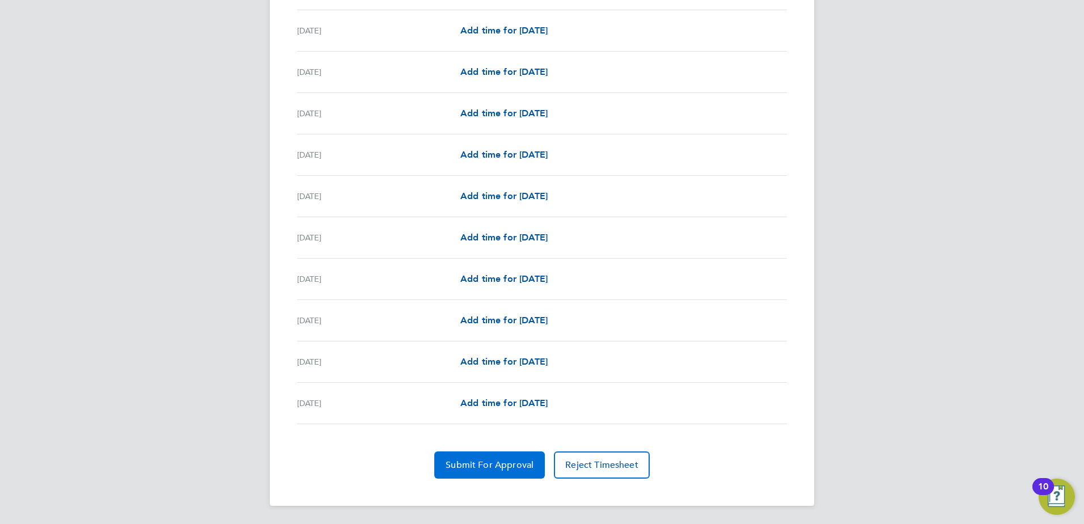
click at [507, 464] on span "Submit For Approval" at bounding box center [490, 464] width 88 height 11
click at [502, 465] on span "Approve Timesheet" at bounding box center [489, 464] width 83 height 11
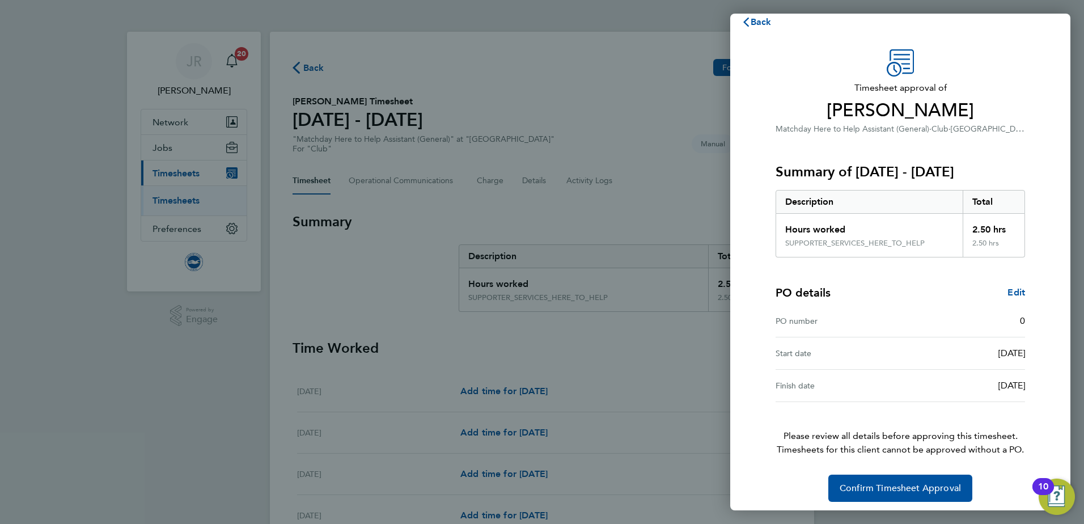
scroll to position [19, 0]
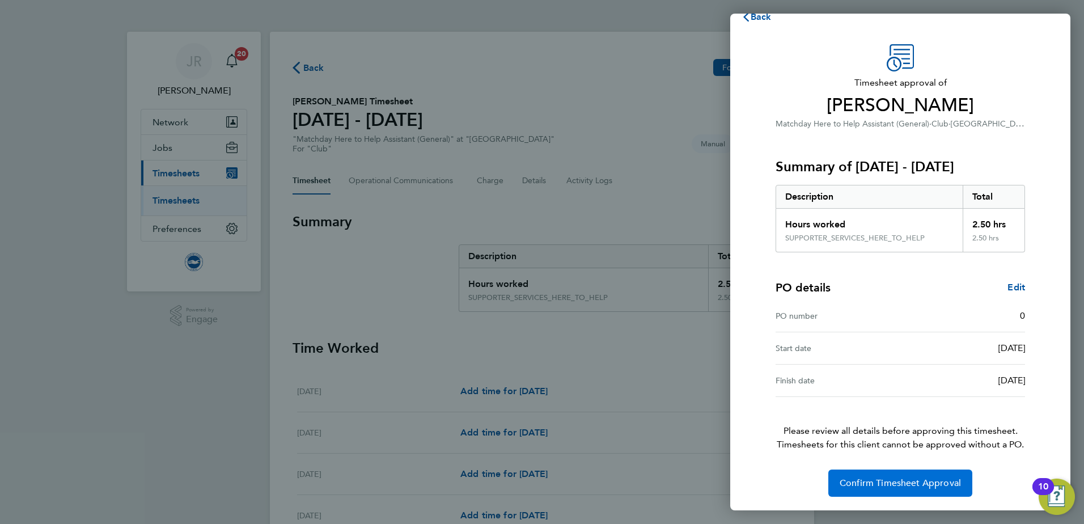
click at [940, 482] on span "Confirm Timesheet Approval" at bounding box center [900, 482] width 121 height 11
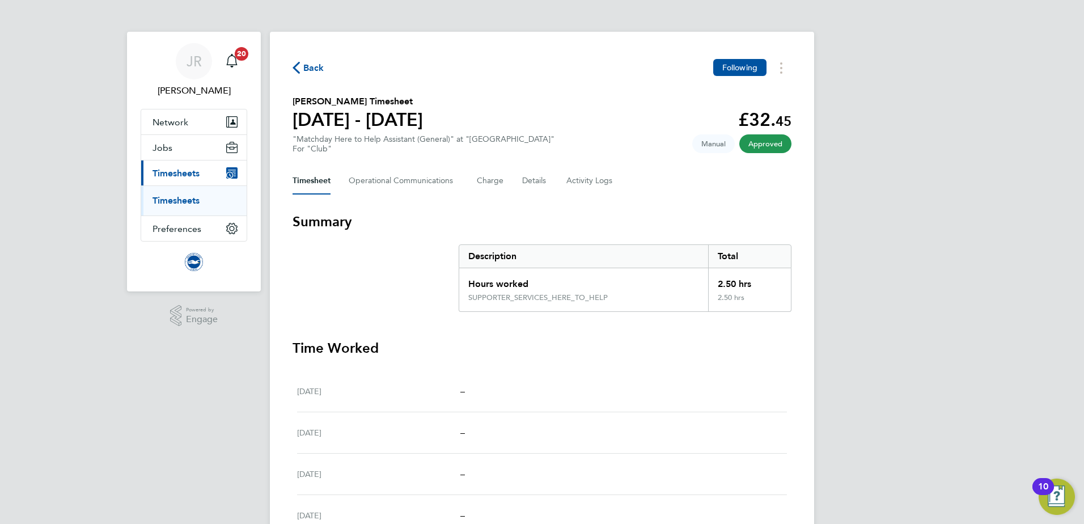
click at [307, 70] on span "Back" at bounding box center [313, 68] width 21 height 14
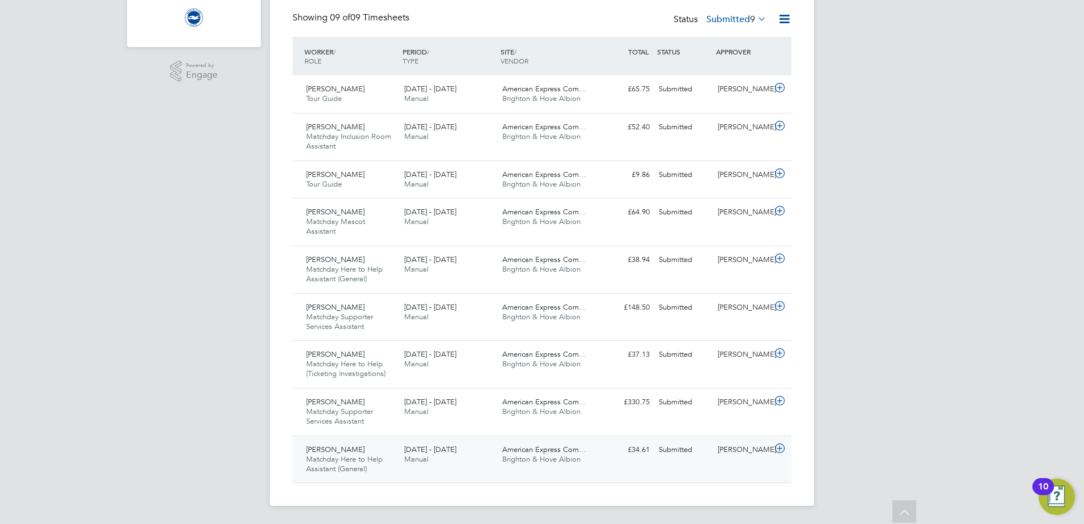
click at [613, 462] on div "[PERSON_NAME] Matchday Here to Help Assistant (General) [DATE] - [DATE] [DATE] …" at bounding box center [542, 459] width 499 height 48
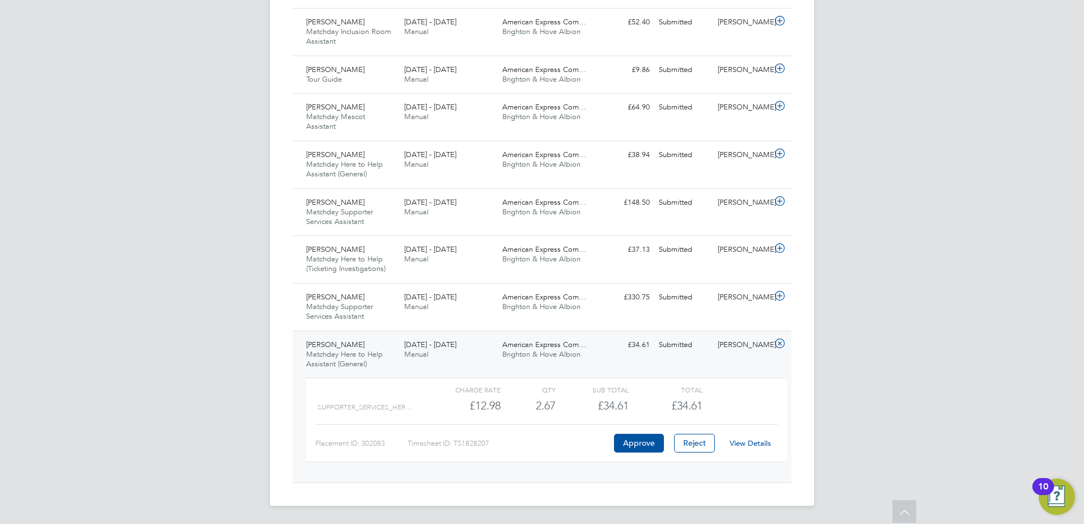
click at [756, 446] on link "View Details" at bounding box center [750, 443] width 41 height 10
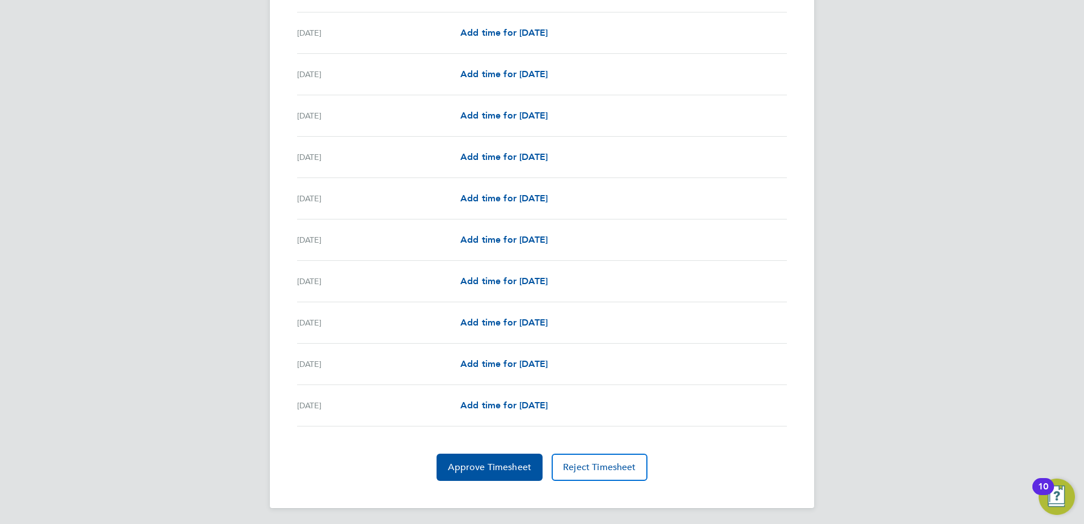
scroll to position [1202, 0]
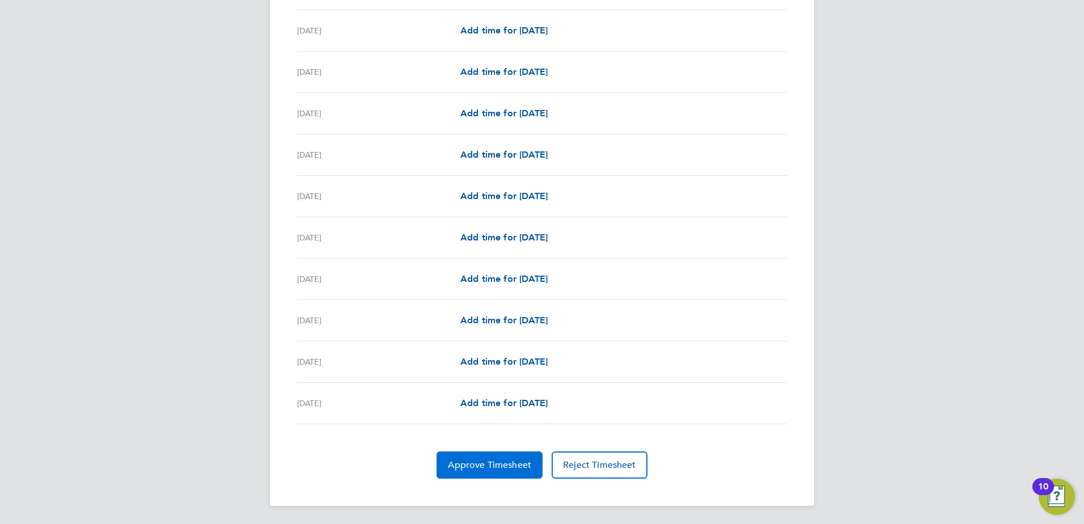
click at [517, 466] on span "Approve Timesheet" at bounding box center [489, 464] width 83 height 11
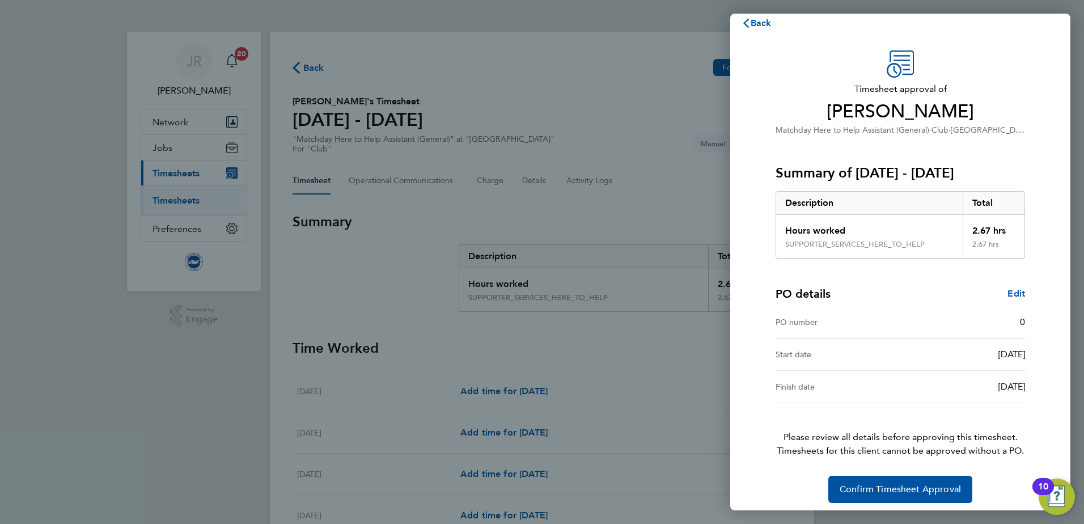
scroll to position [19, 0]
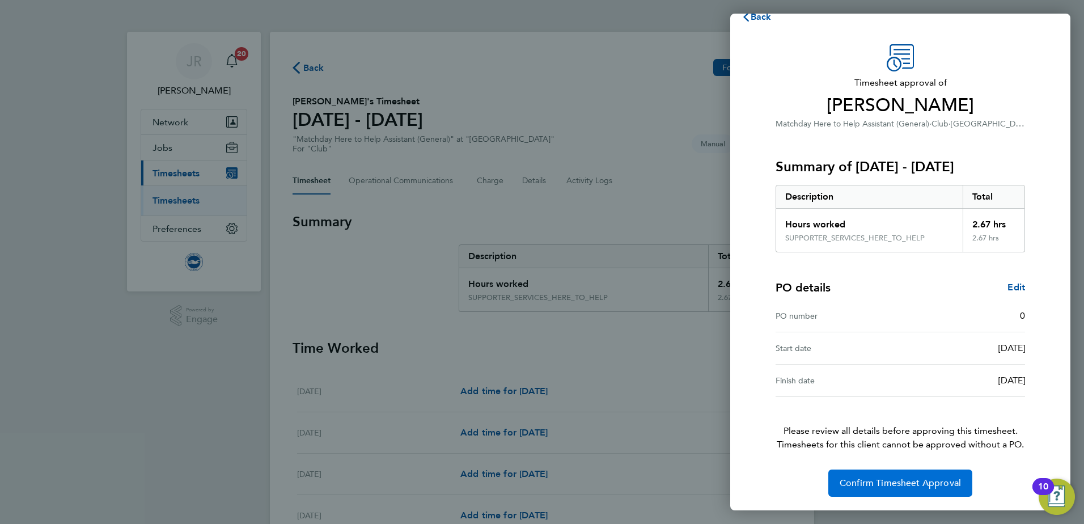
click at [903, 490] on button "Confirm Timesheet Approval" at bounding box center [900, 483] width 144 height 27
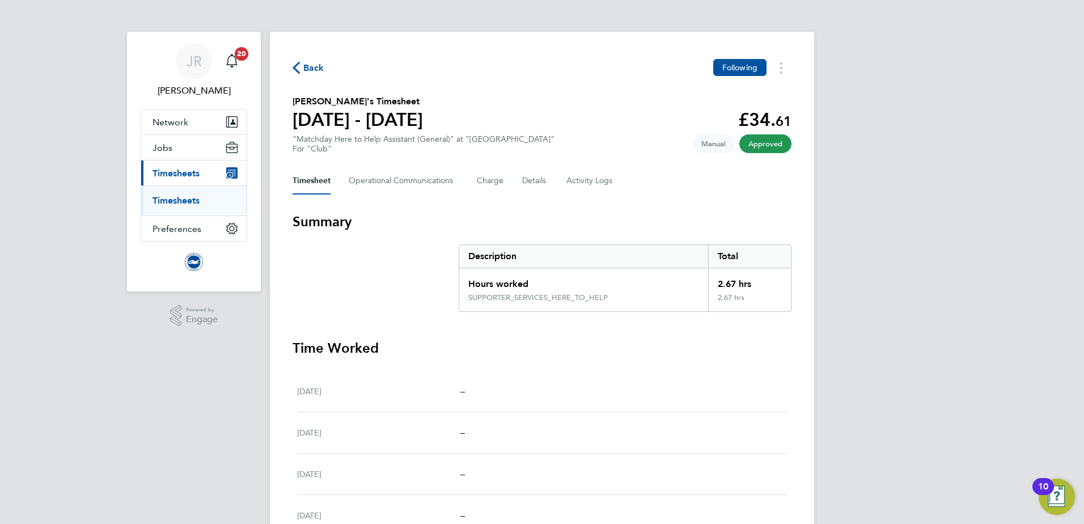
click at [304, 67] on span "Back" at bounding box center [313, 68] width 21 height 14
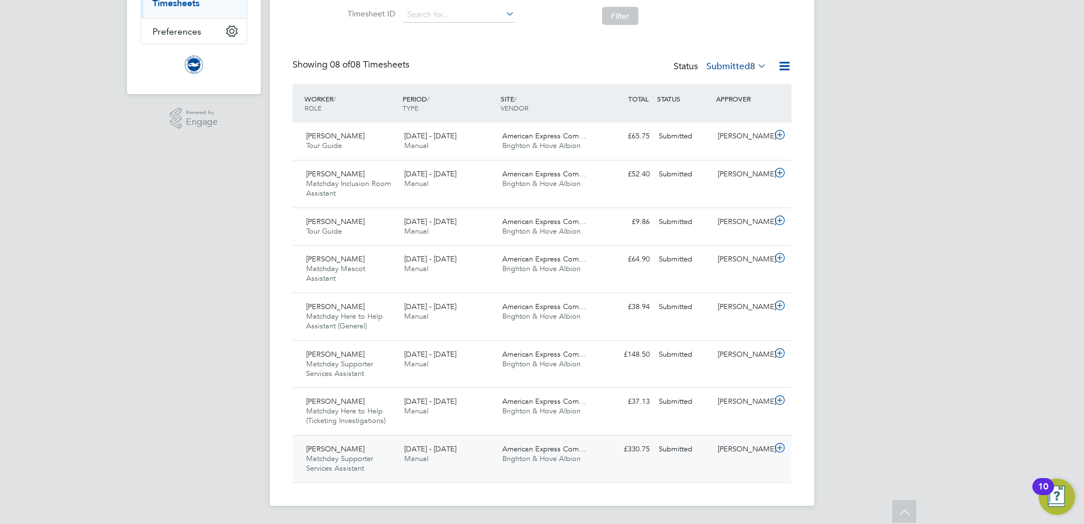
click at [581, 459] on div "American Express Com… Brighton & Hove Albion" at bounding box center [547, 454] width 98 height 28
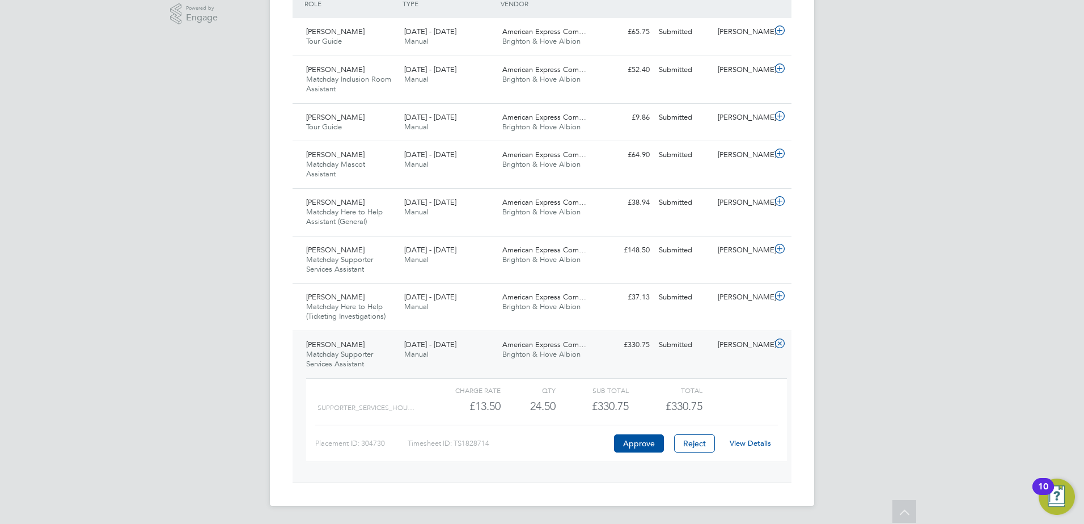
click at [752, 446] on link "View Details" at bounding box center [750, 443] width 41 height 10
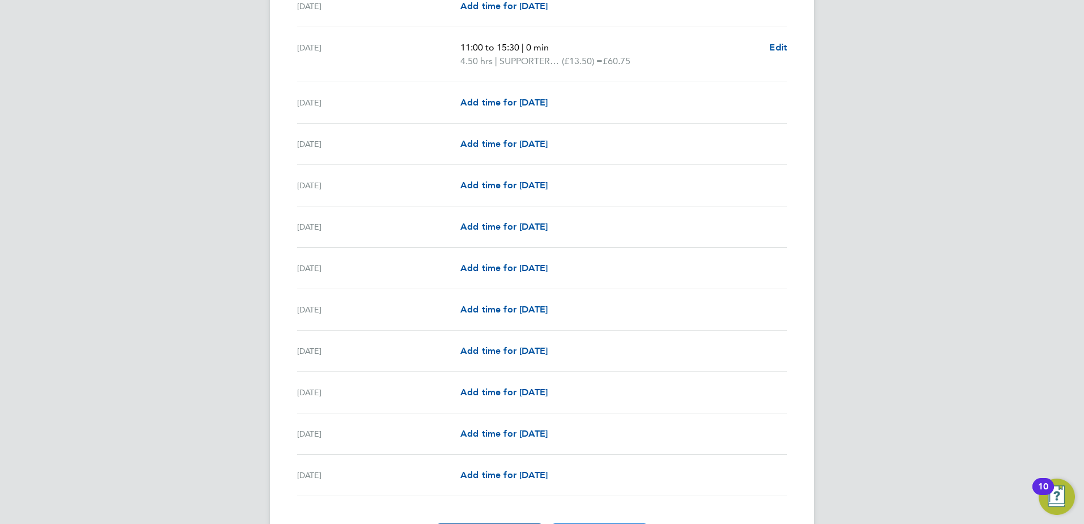
scroll to position [939, 0]
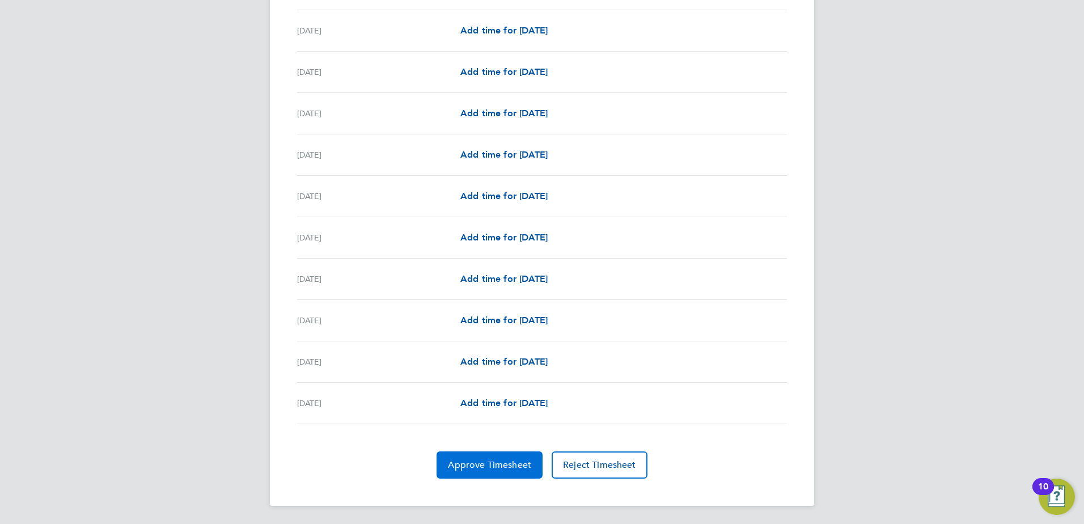
click at [494, 463] on span "Approve Timesheet" at bounding box center [489, 464] width 83 height 11
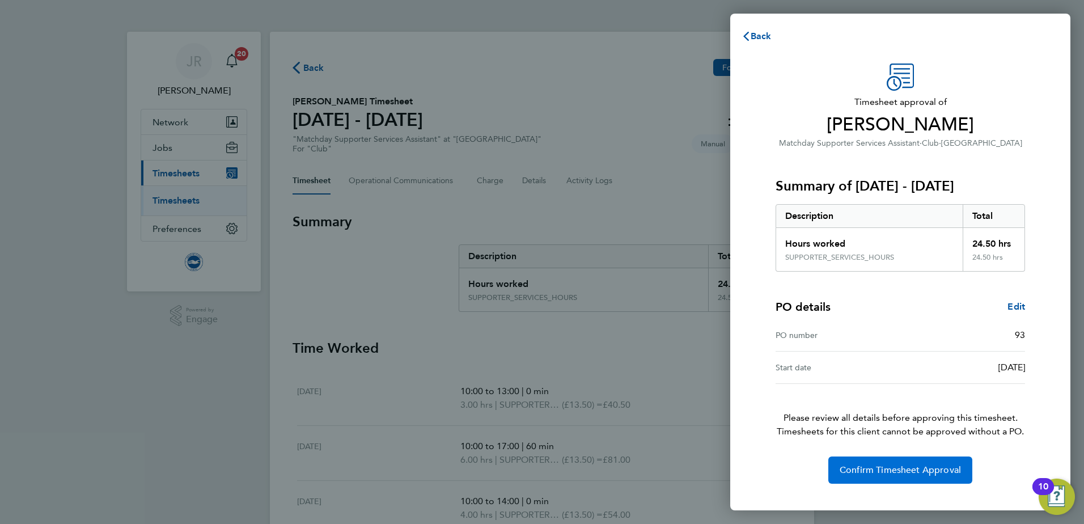
click at [896, 479] on button "Confirm Timesheet Approval" at bounding box center [900, 469] width 144 height 27
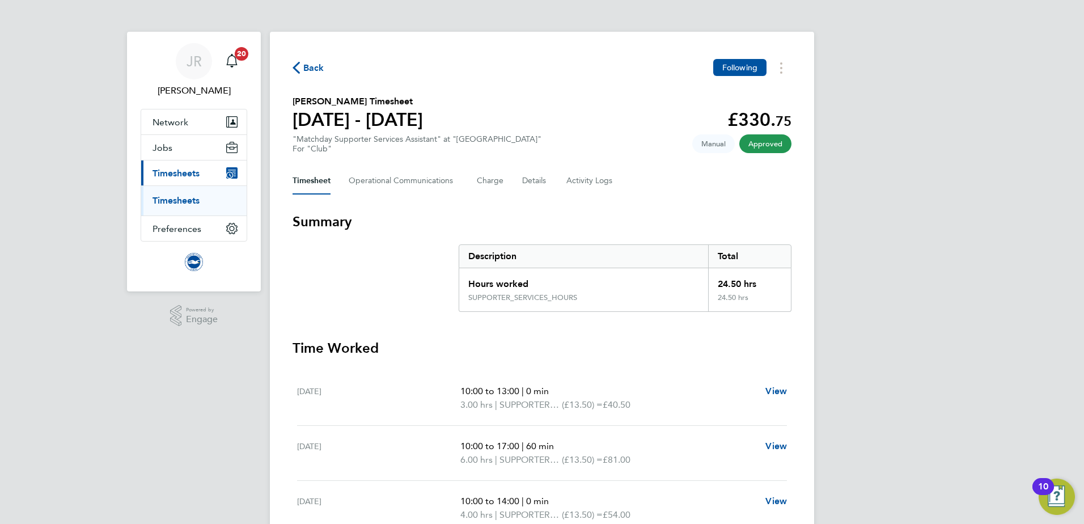
click at [298, 69] on icon "button" at bounding box center [296, 68] width 7 height 12
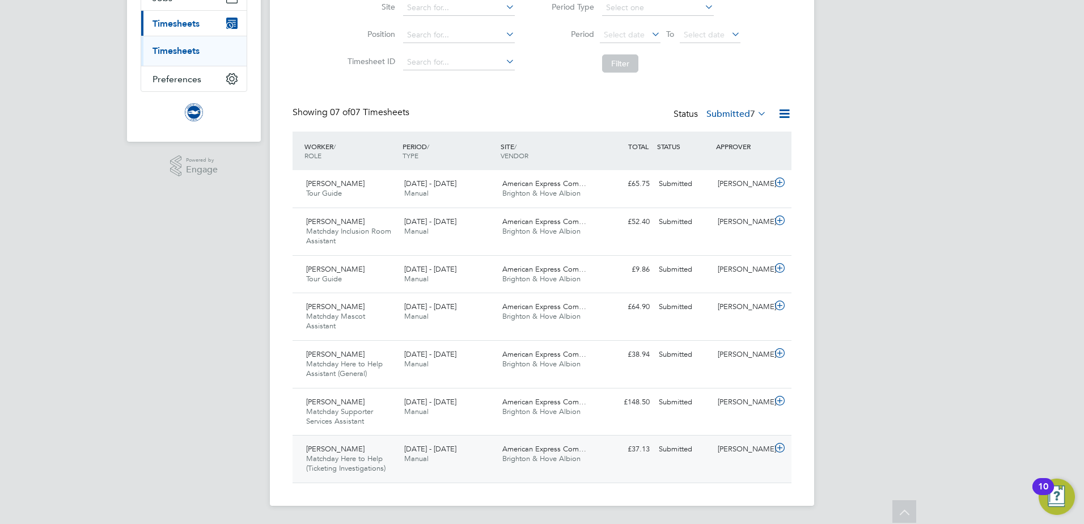
click at [585, 461] on div "American Express Com… Brighton & Hove Albion" at bounding box center [547, 454] width 98 height 28
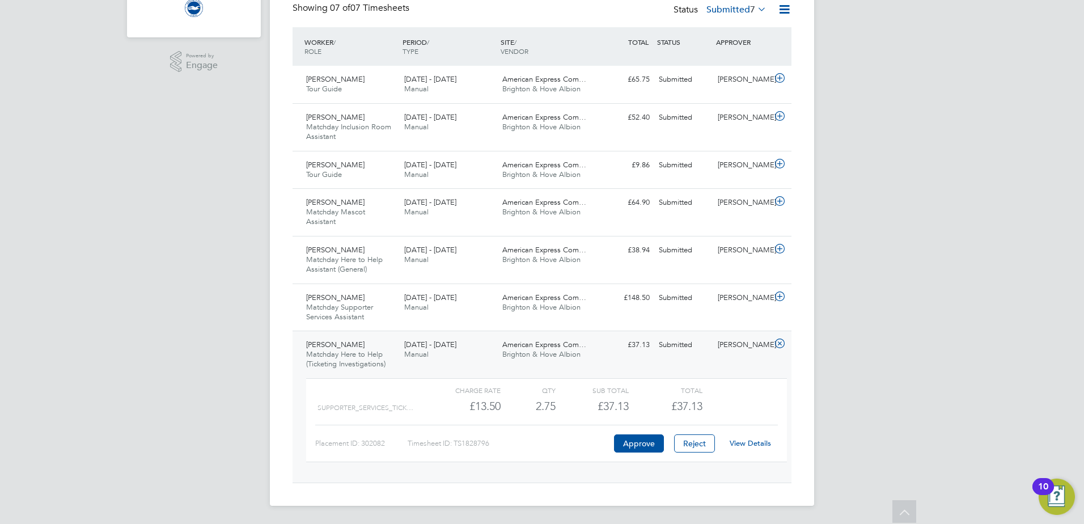
click at [743, 445] on link "View Details" at bounding box center [750, 443] width 41 height 10
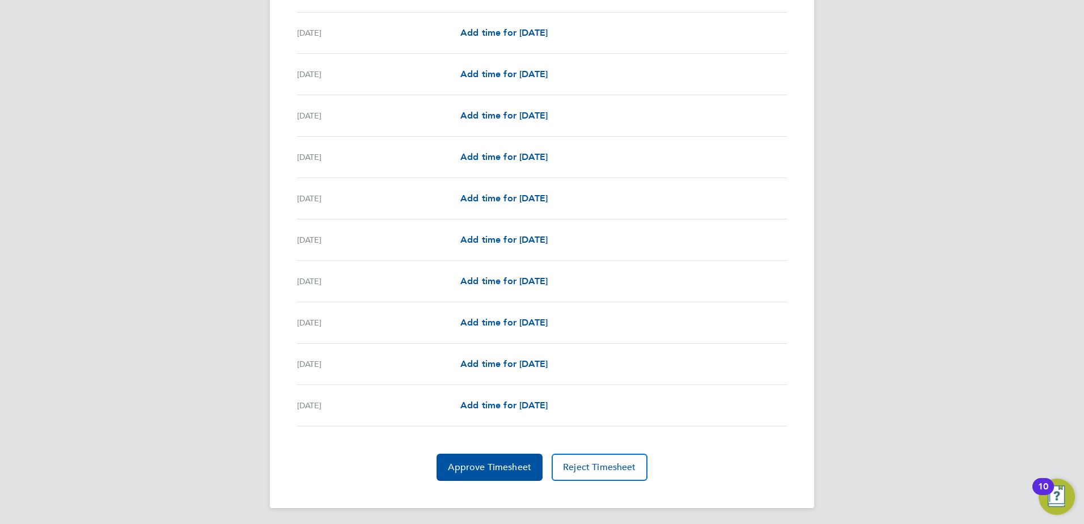
scroll to position [1202, 0]
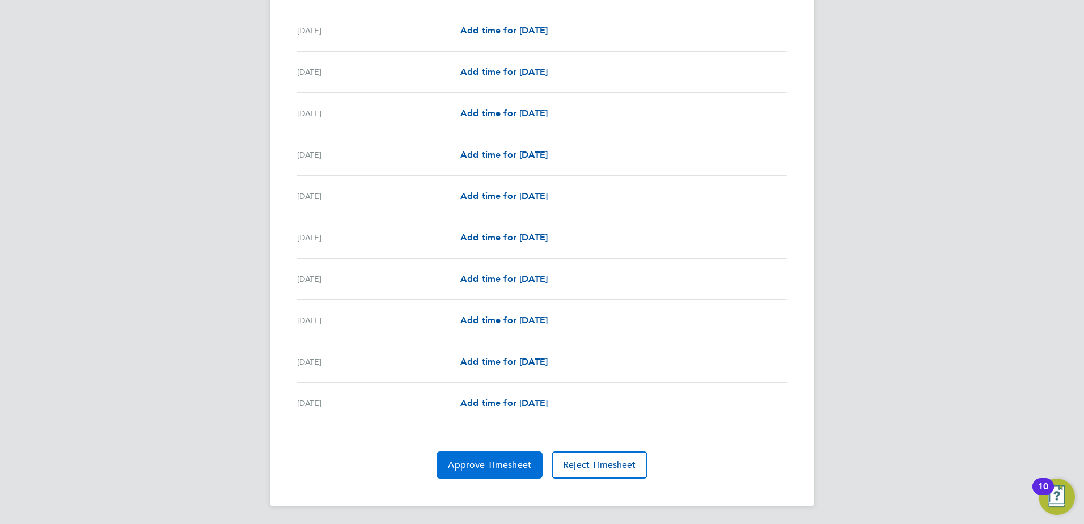
click at [471, 470] on span "Approve Timesheet" at bounding box center [489, 464] width 83 height 11
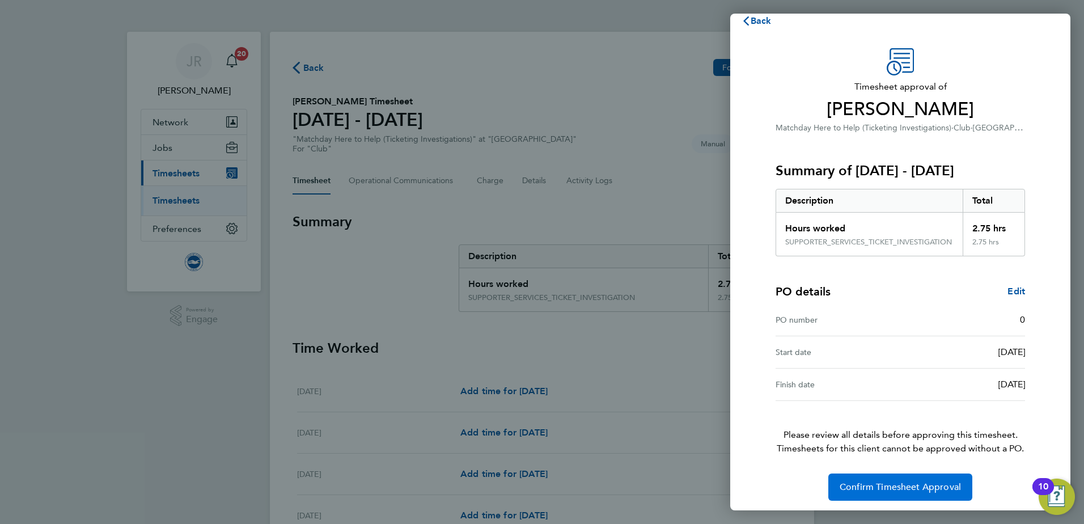
scroll to position [19, 0]
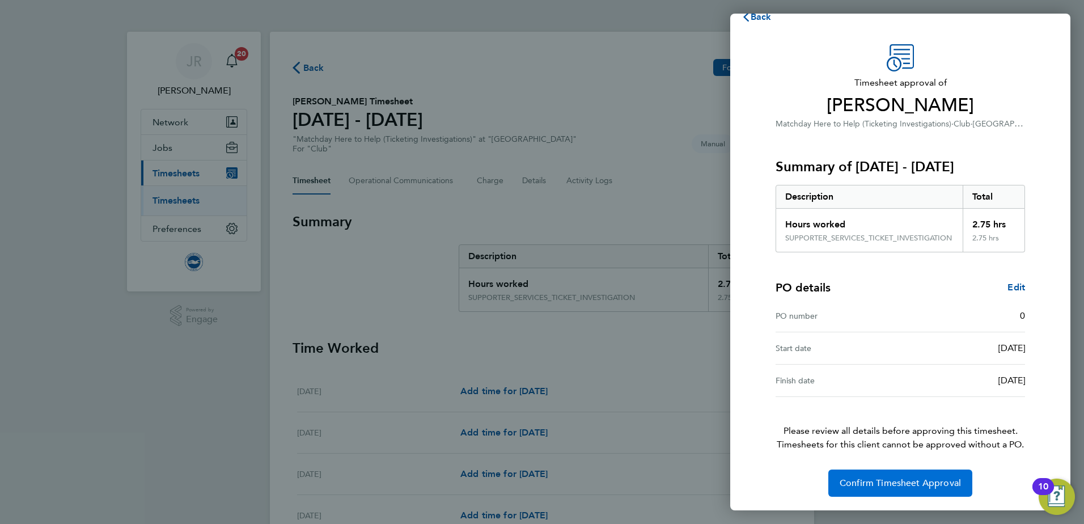
click at [875, 476] on button "Confirm Timesheet Approval" at bounding box center [900, 483] width 144 height 27
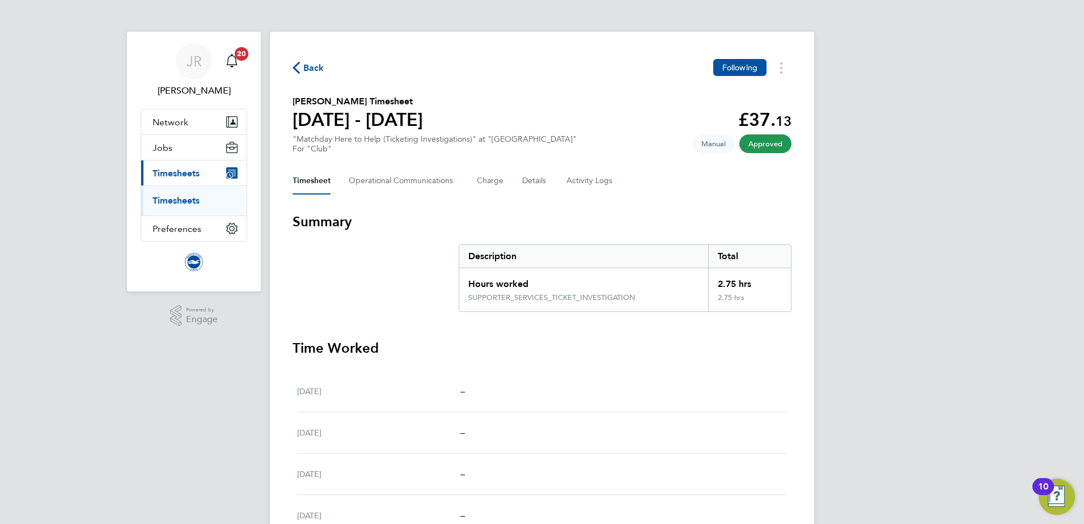
click at [302, 70] on span "Back" at bounding box center [309, 67] width 32 height 11
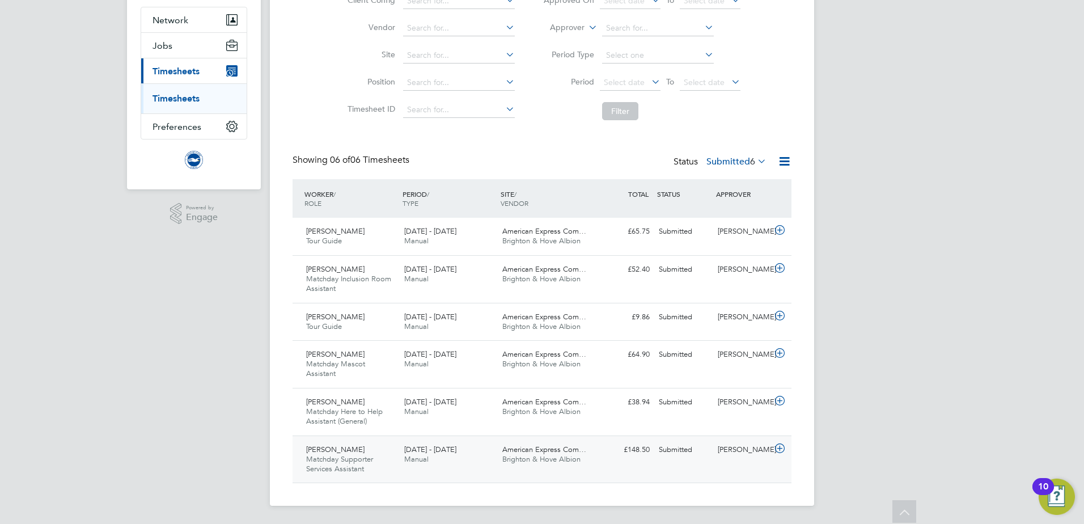
click at [453, 464] on div "[DATE] - [DATE] Manual" at bounding box center [449, 455] width 98 height 28
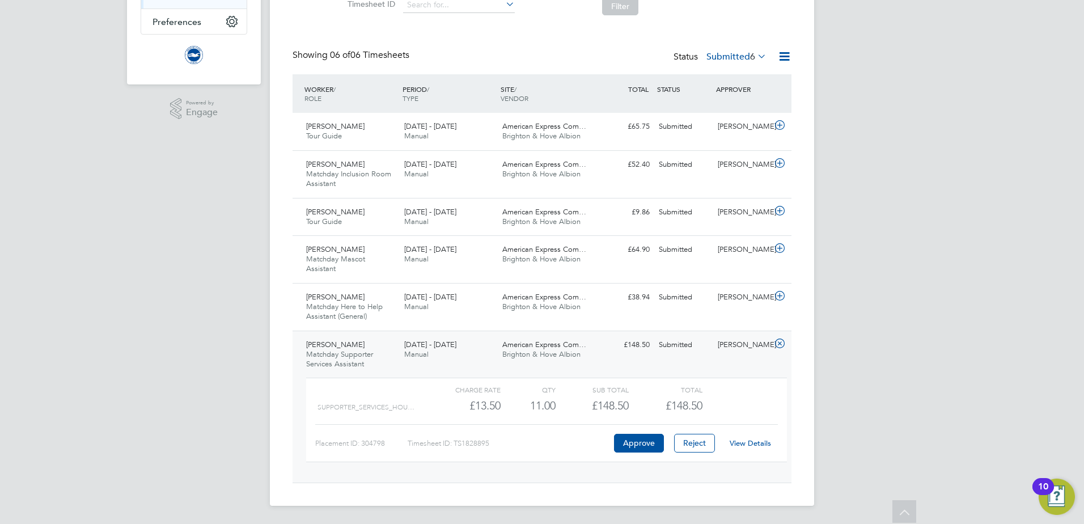
click at [754, 442] on link "View Details" at bounding box center [750, 443] width 41 height 10
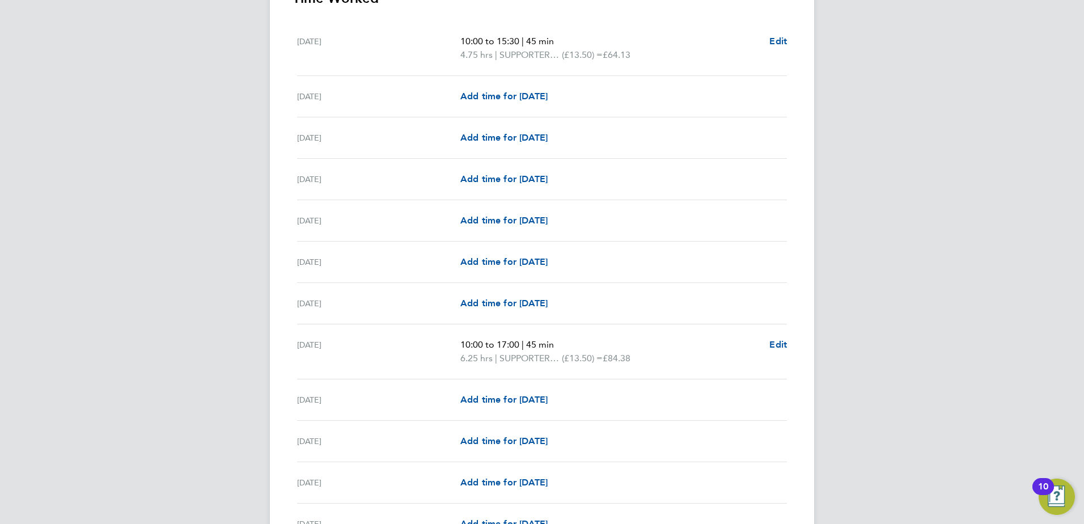
scroll to position [553, 0]
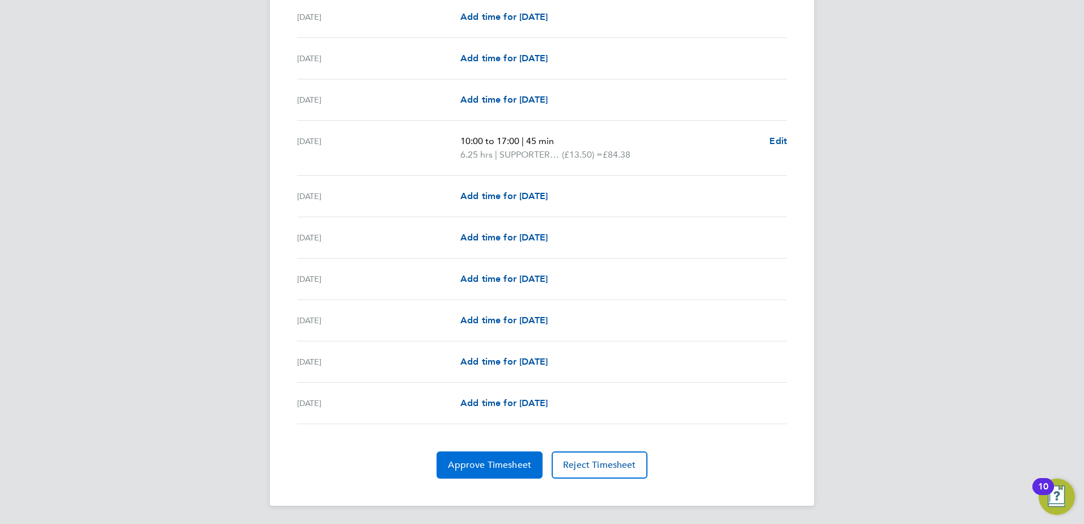
click at [502, 467] on span "Approve Timesheet" at bounding box center [489, 464] width 83 height 11
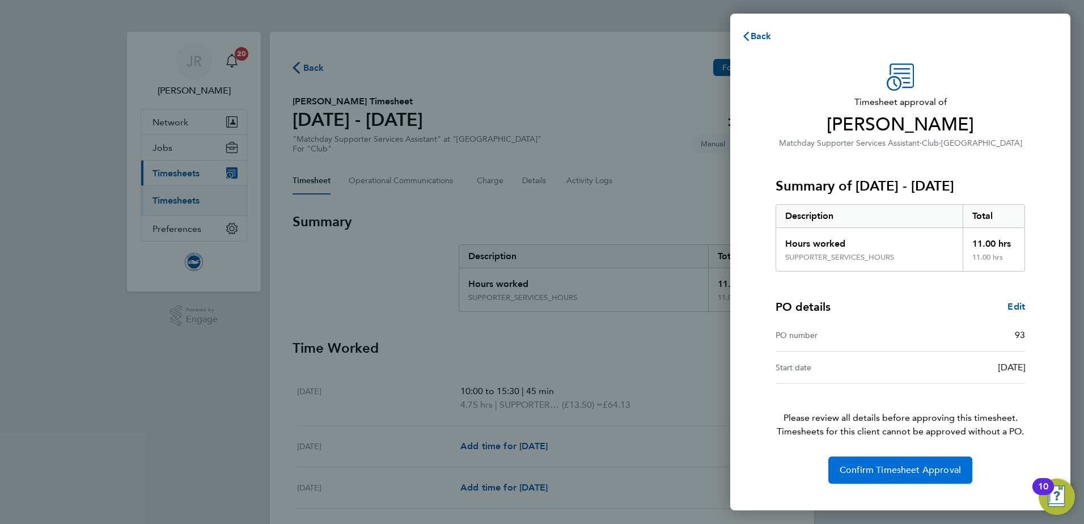
click at [882, 472] on span "Confirm Timesheet Approval" at bounding box center [900, 469] width 121 height 11
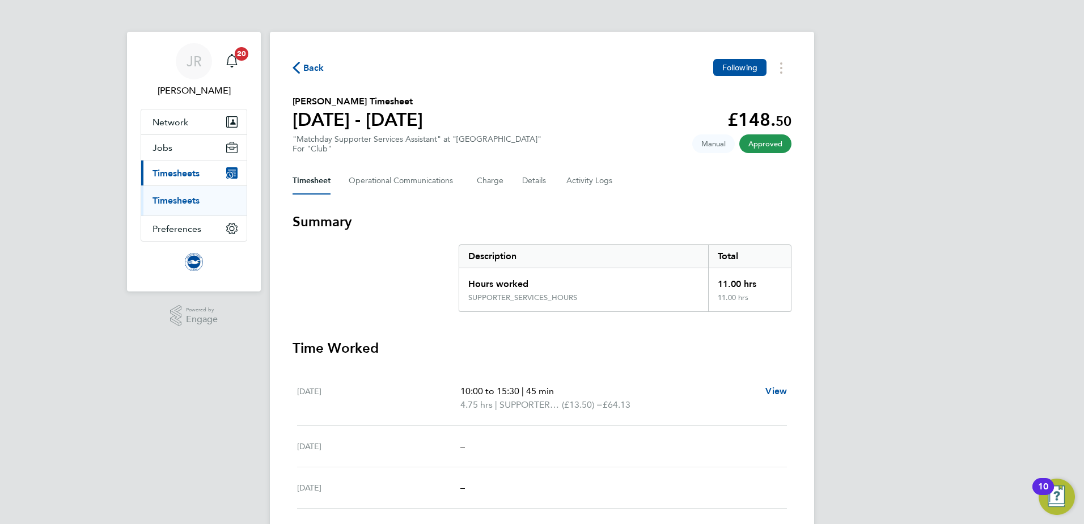
click at [310, 69] on span "Back" at bounding box center [313, 68] width 21 height 14
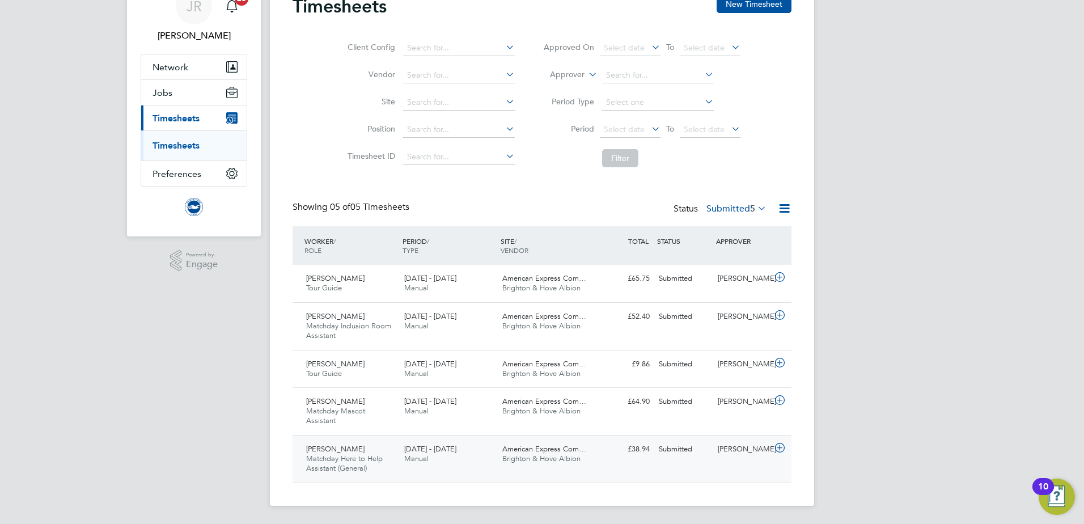
click at [556, 464] on div "American Express Com… Brighton & Hove Albion" at bounding box center [547, 454] width 98 height 28
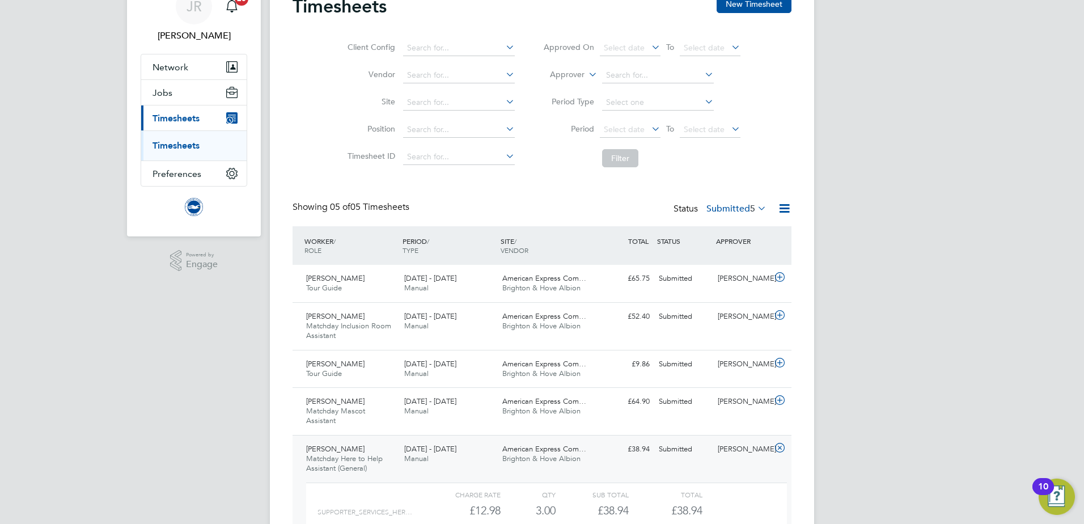
scroll to position [159, 0]
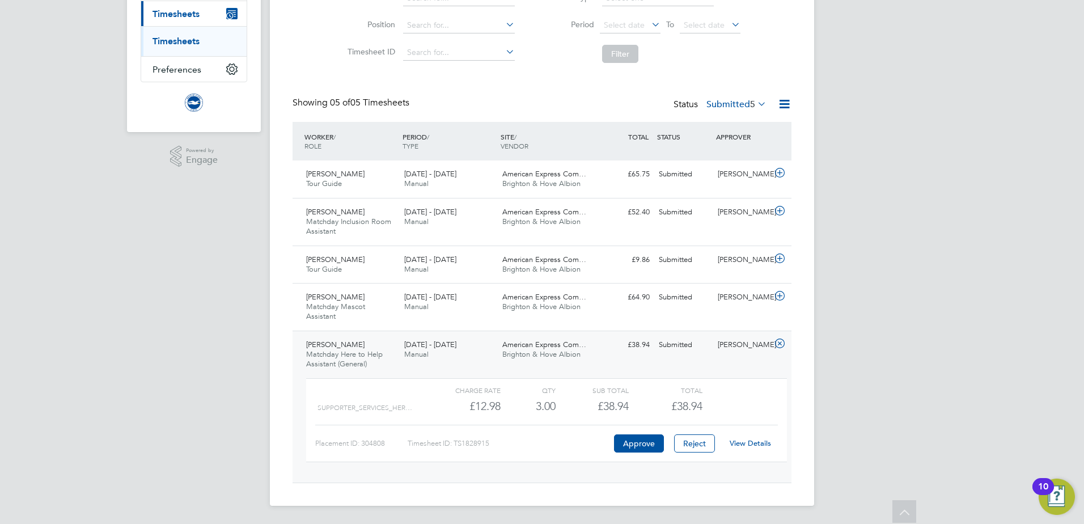
click at [754, 444] on link "View Details" at bounding box center [750, 443] width 41 height 10
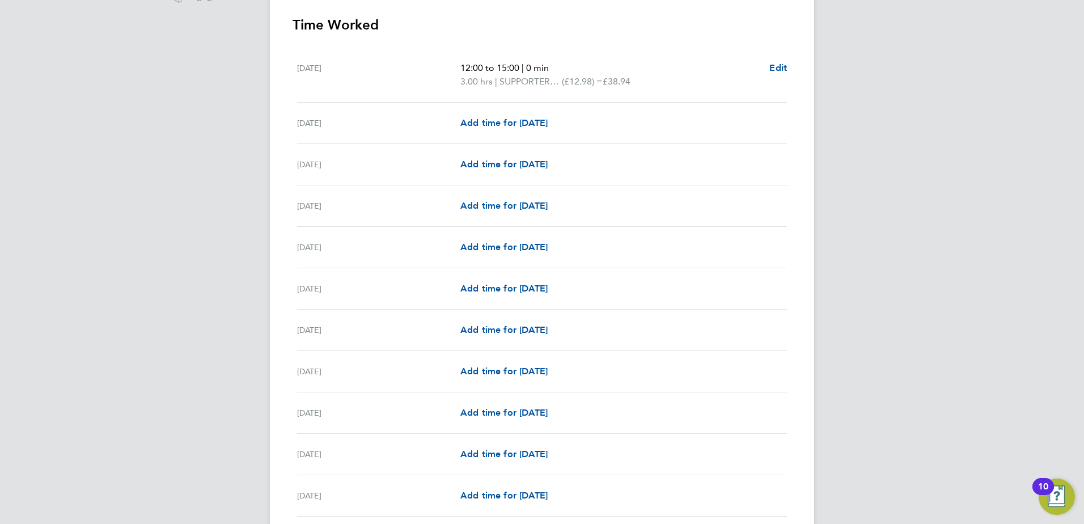
scroll to position [416, 0]
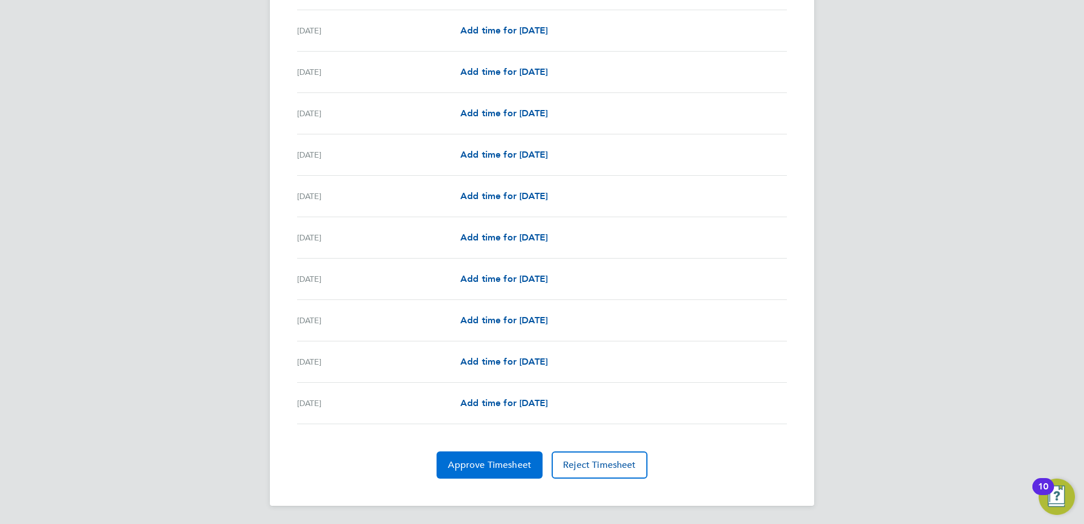
click at [519, 467] on span "Approve Timesheet" at bounding box center [489, 464] width 83 height 11
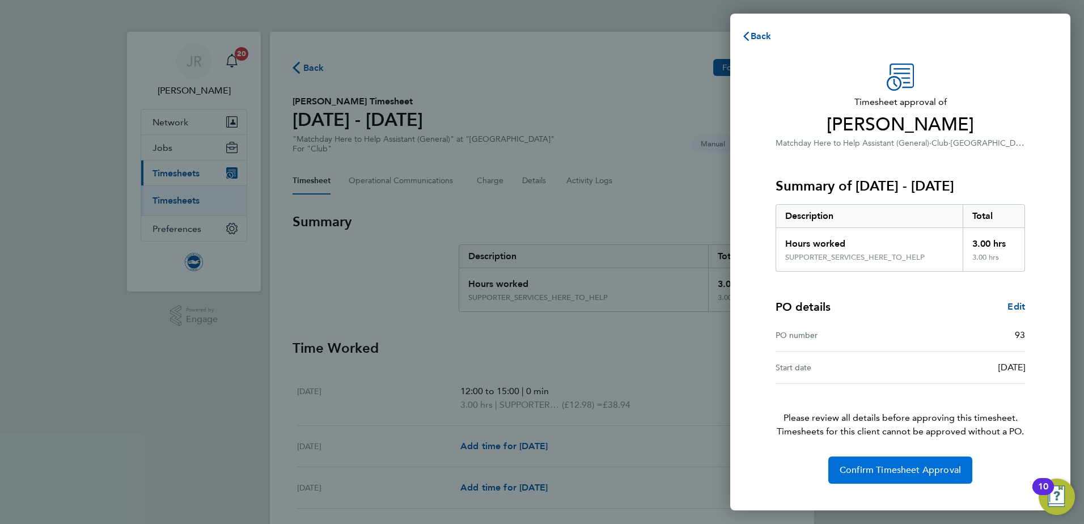
click at [900, 467] on span "Confirm Timesheet Approval" at bounding box center [900, 469] width 121 height 11
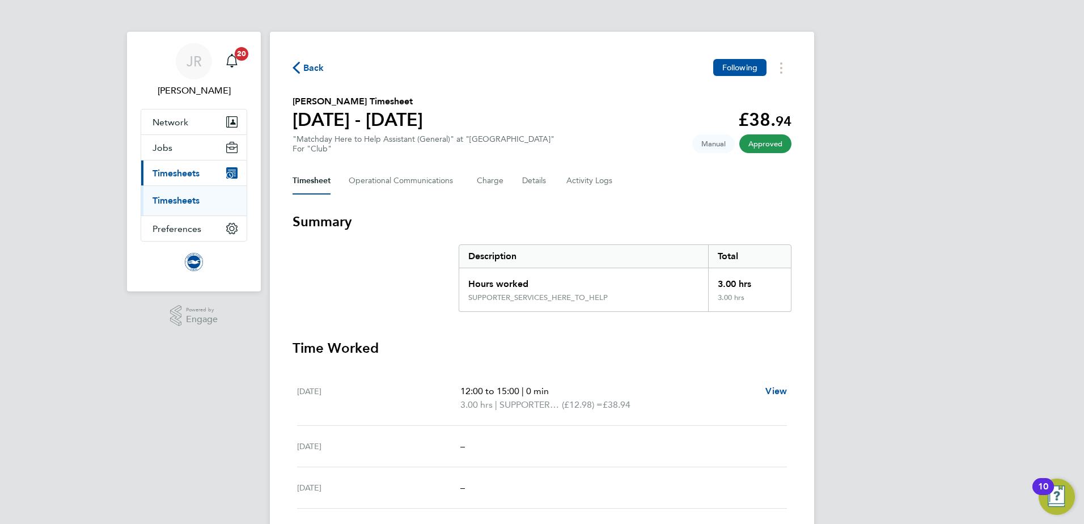
click at [313, 70] on span "Back" at bounding box center [313, 68] width 21 height 14
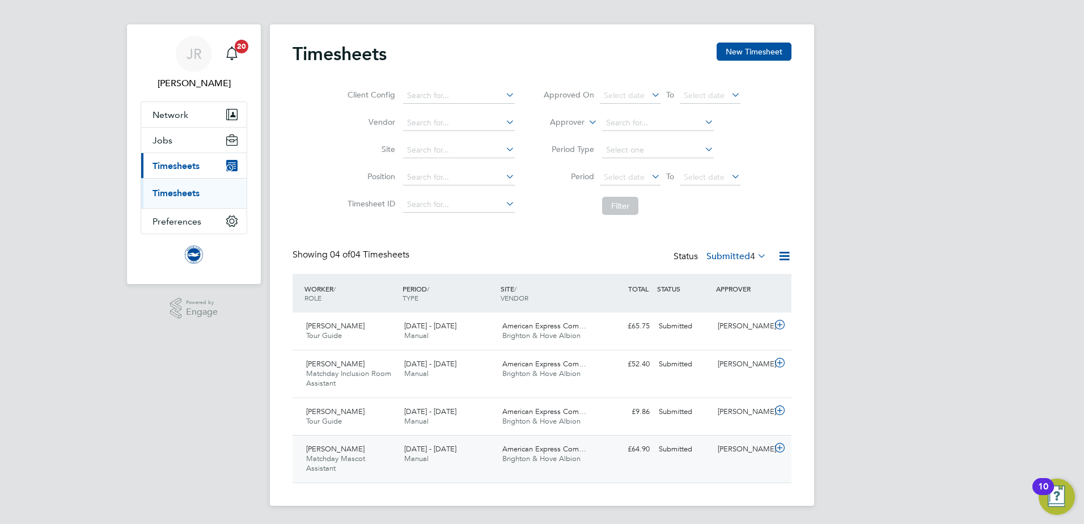
click at [566, 464] on div "American Express Com… Brighton & Hove Albion" at bounding box center [547, 454] width 98 height 28
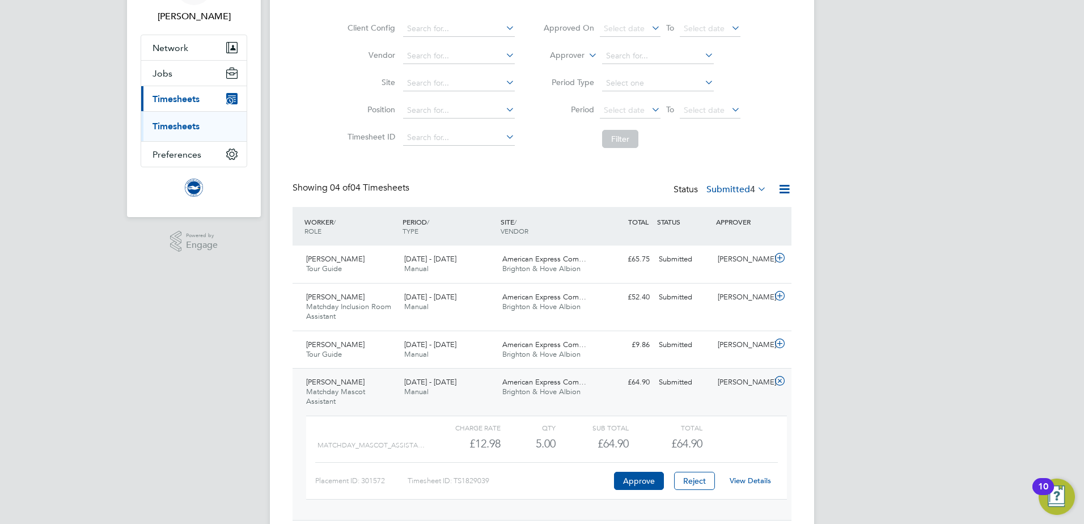
scroll to position [112, 0]
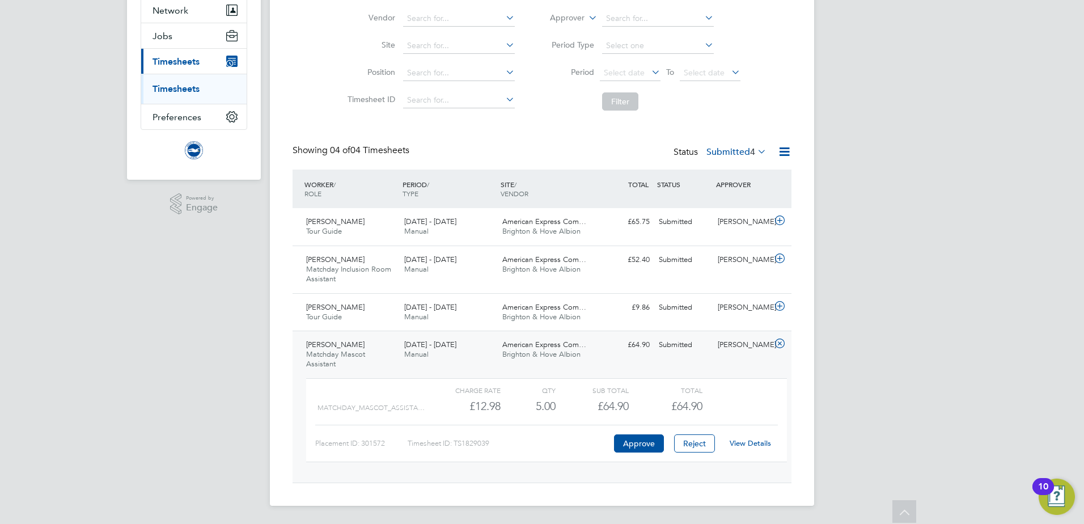
click at [749, 446] on link "View Details" at bounding box center [750, 443] width 41 height 10
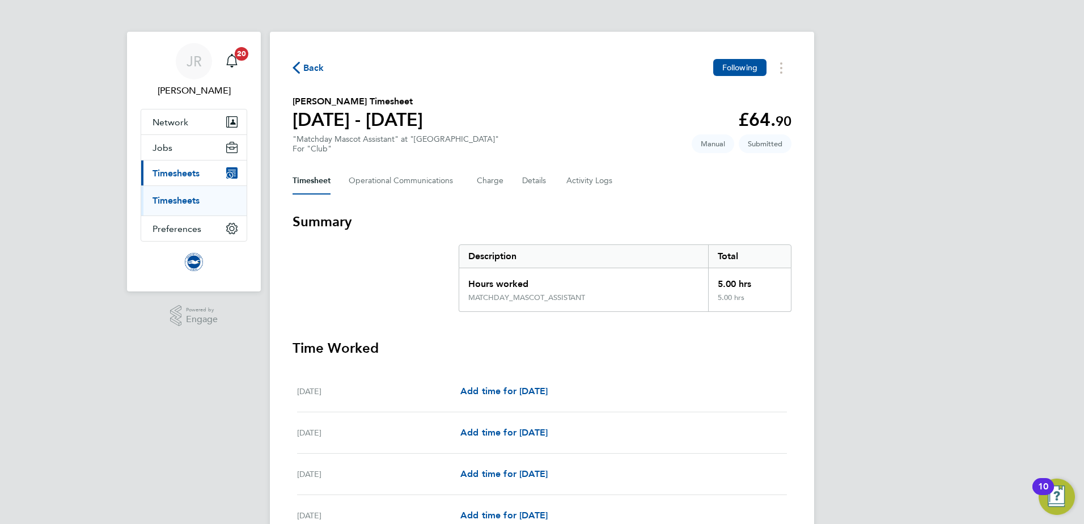
click at [316, 69] on span "Back" at bounding box center [313, 68] width 21 height 14
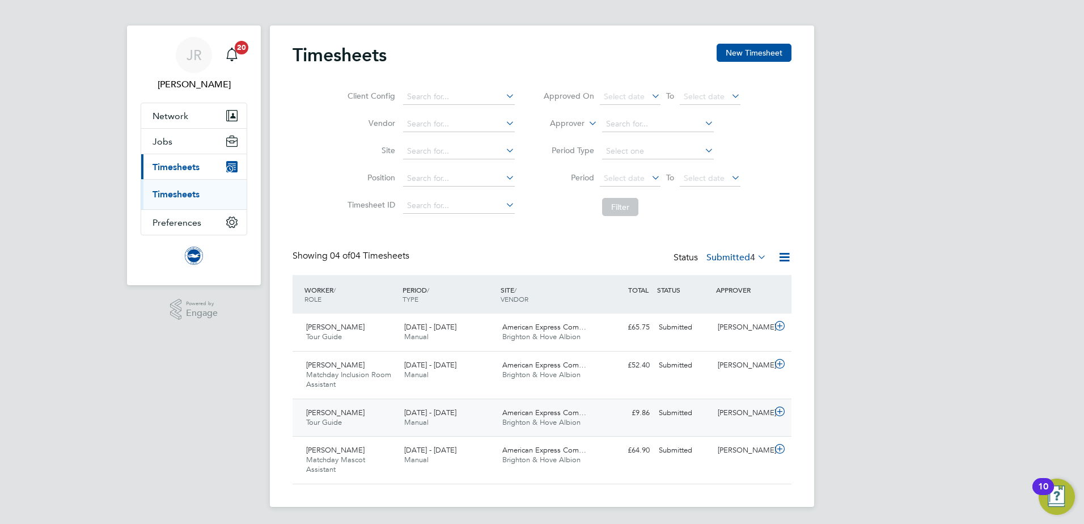
scroll to position [7, 0]
click at [743, 258] on label "Submitted 4" at bounding box center [737, 256] width 60 height 11
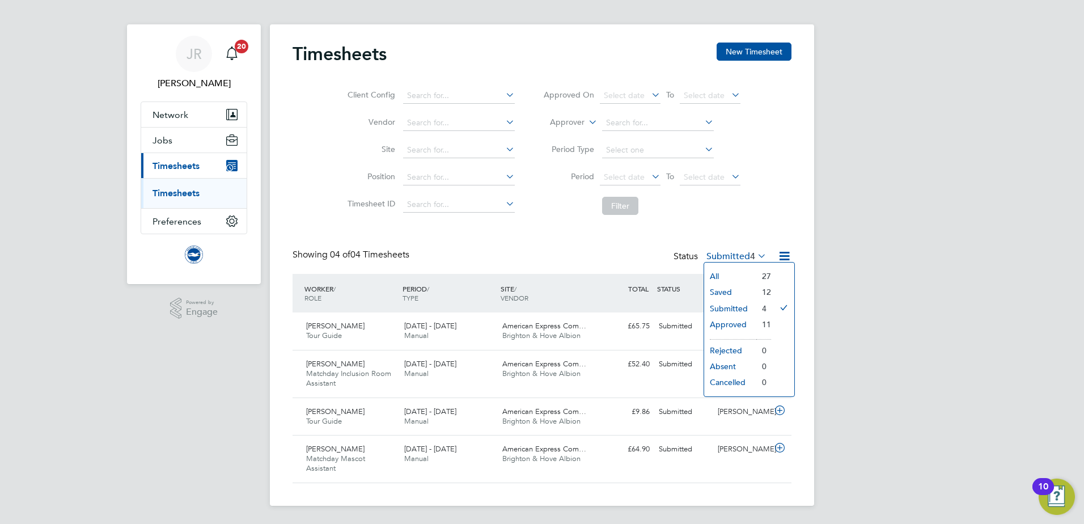
click at [720, 324] on li "Approved" at bounding box center [730, 324] width 52 height 16
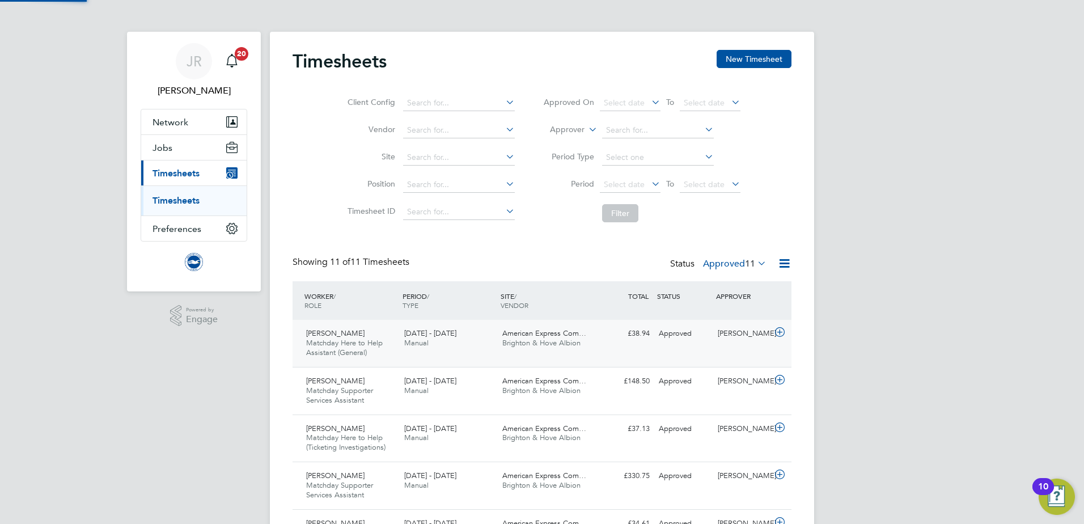
scroll to position [6, 6]
click at [1005, 320] on div "JR [PERSON_NAME] Notifications 20 Applications: Network Sites Workers Jobs Posi…" at bounding box center [542, 441] width 1084 height 883
